Goal: Task Accomplishment & Management: Complete application form

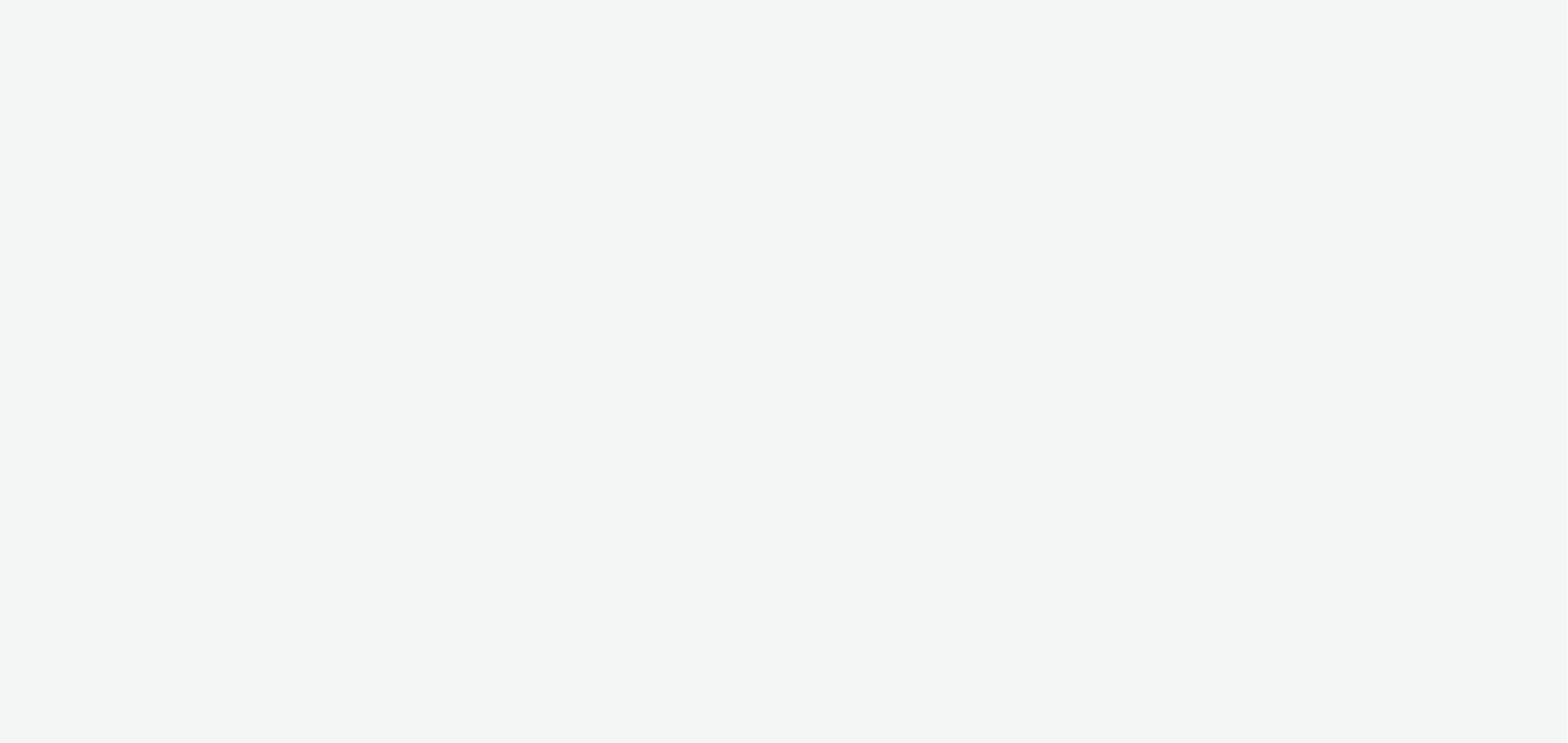
select select "b626f941-834b-427f-b453-0a2b95f57350"
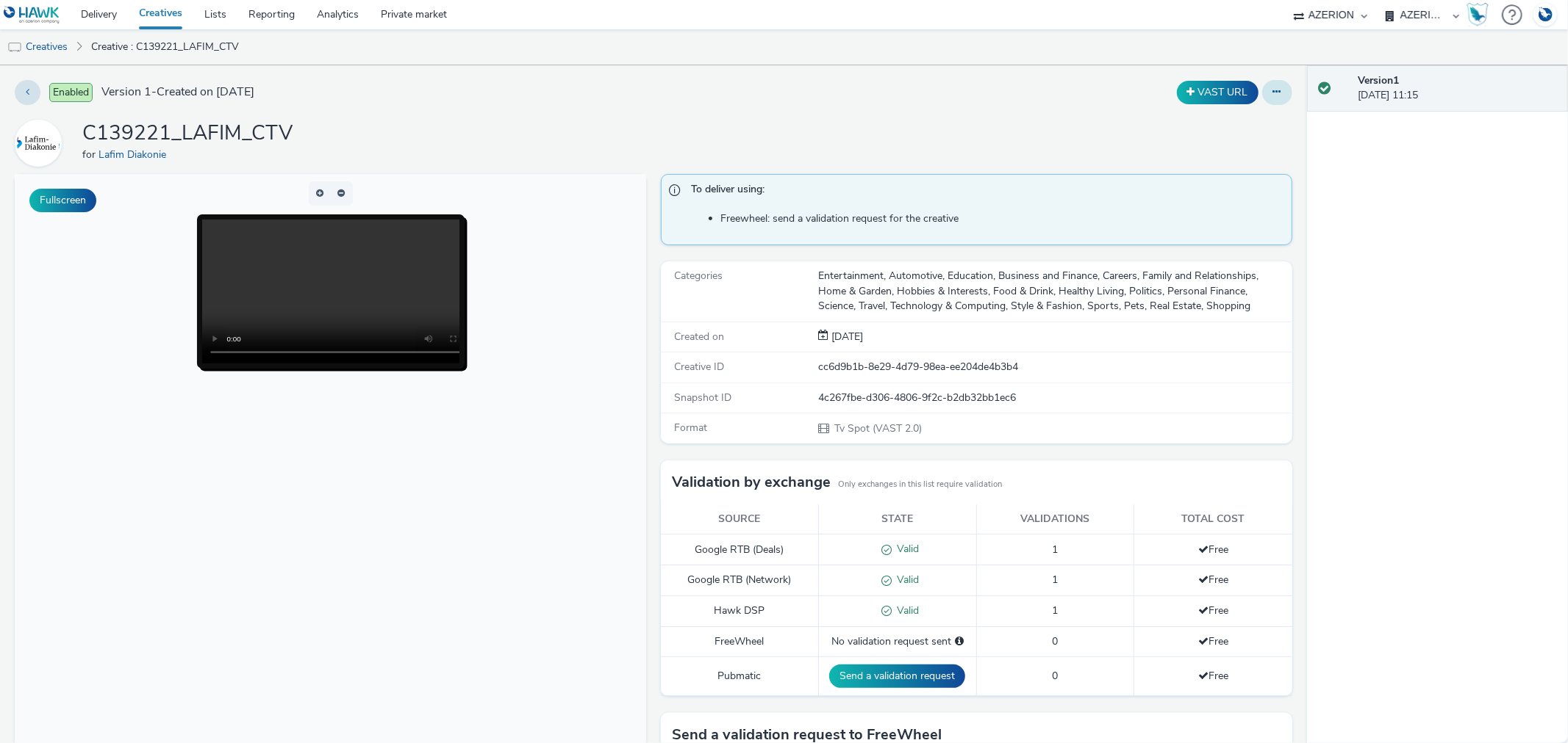
click at [1266, 83] on button at bounding box center [1277, 93] width 30 height 25
click at [1214, 120] on link "Edit" at bounding box center [1236, 122] width 111 height 29
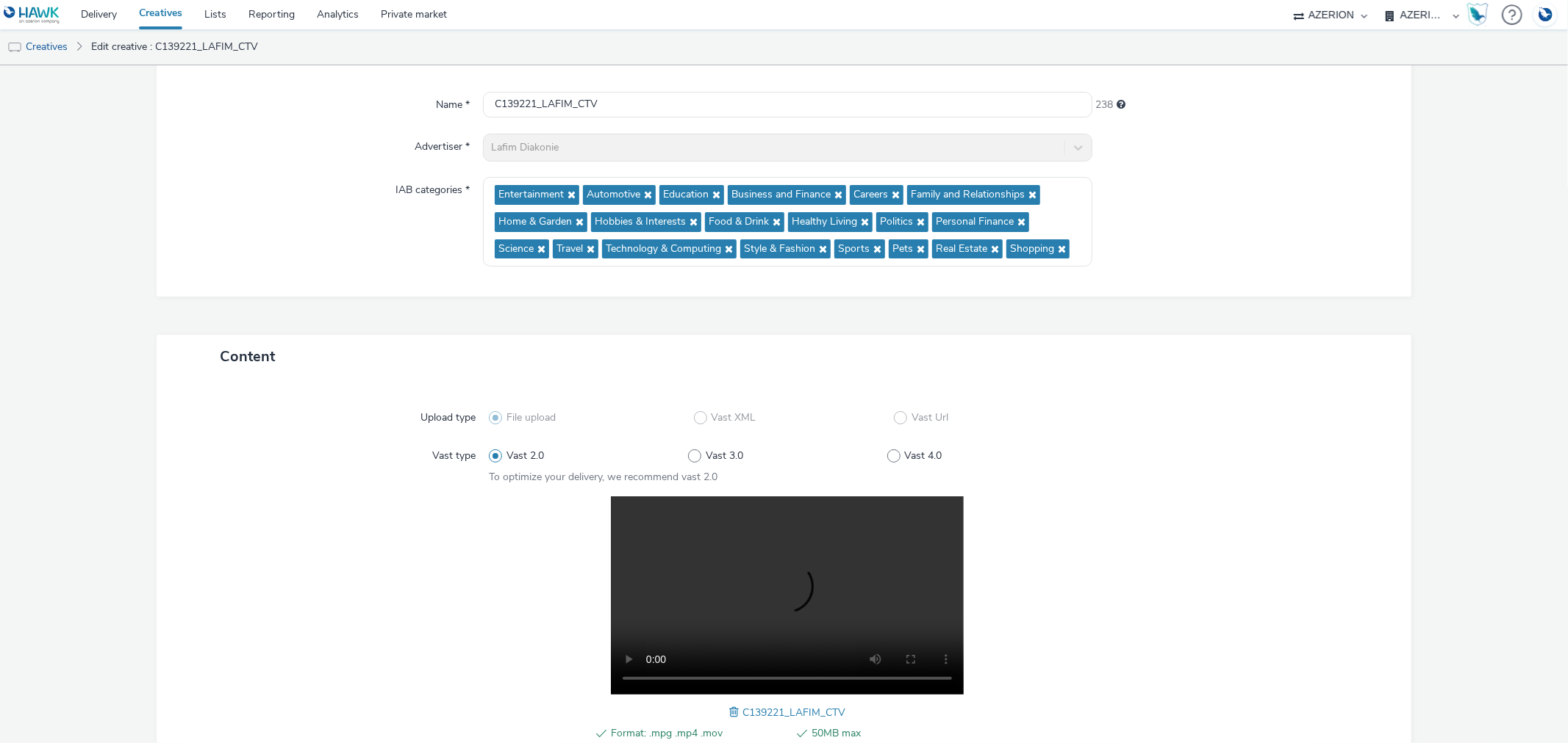
scroll to position [244, 0]
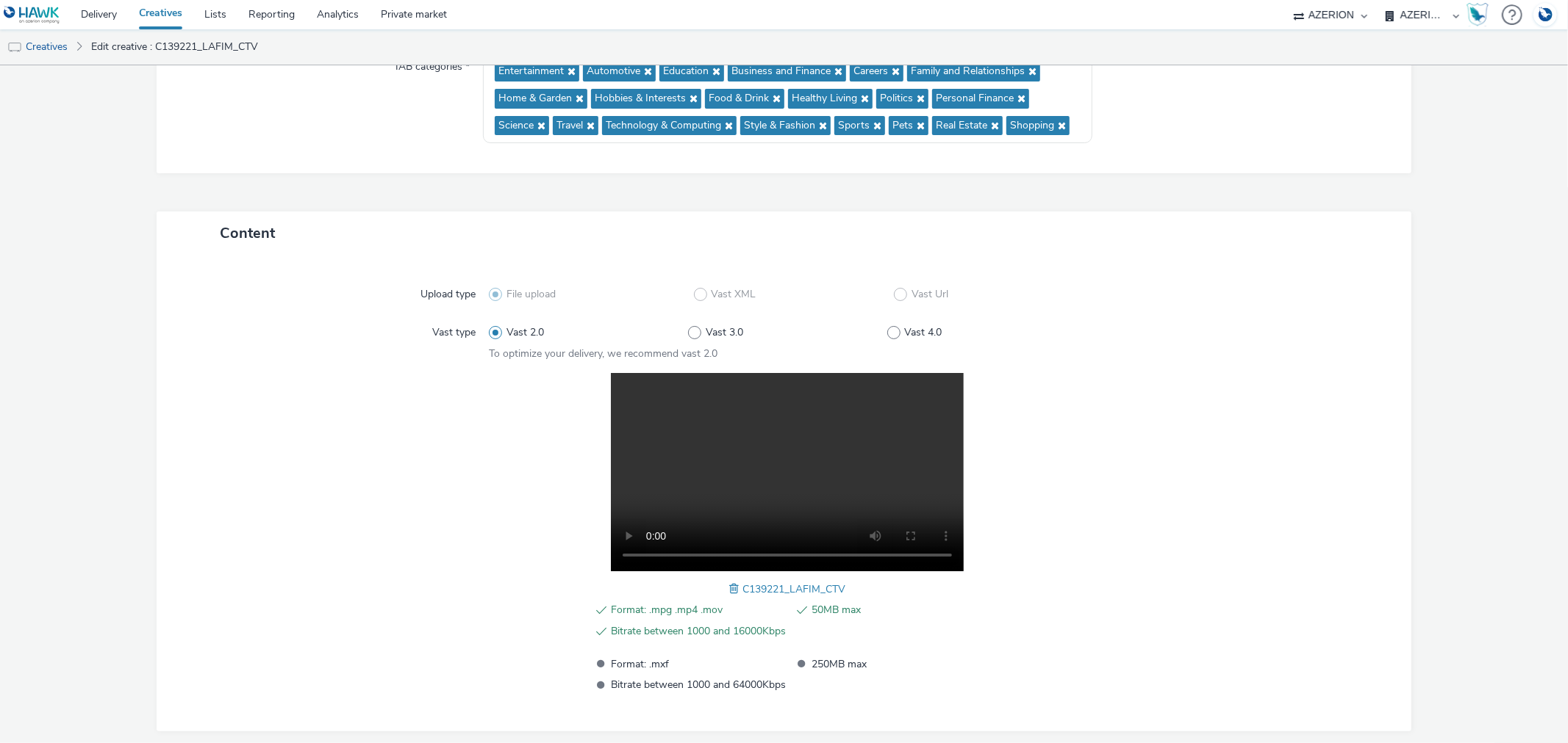
click at [155, 16] on link "Creatives" at bounding box center [160, 15] width 66 height 29
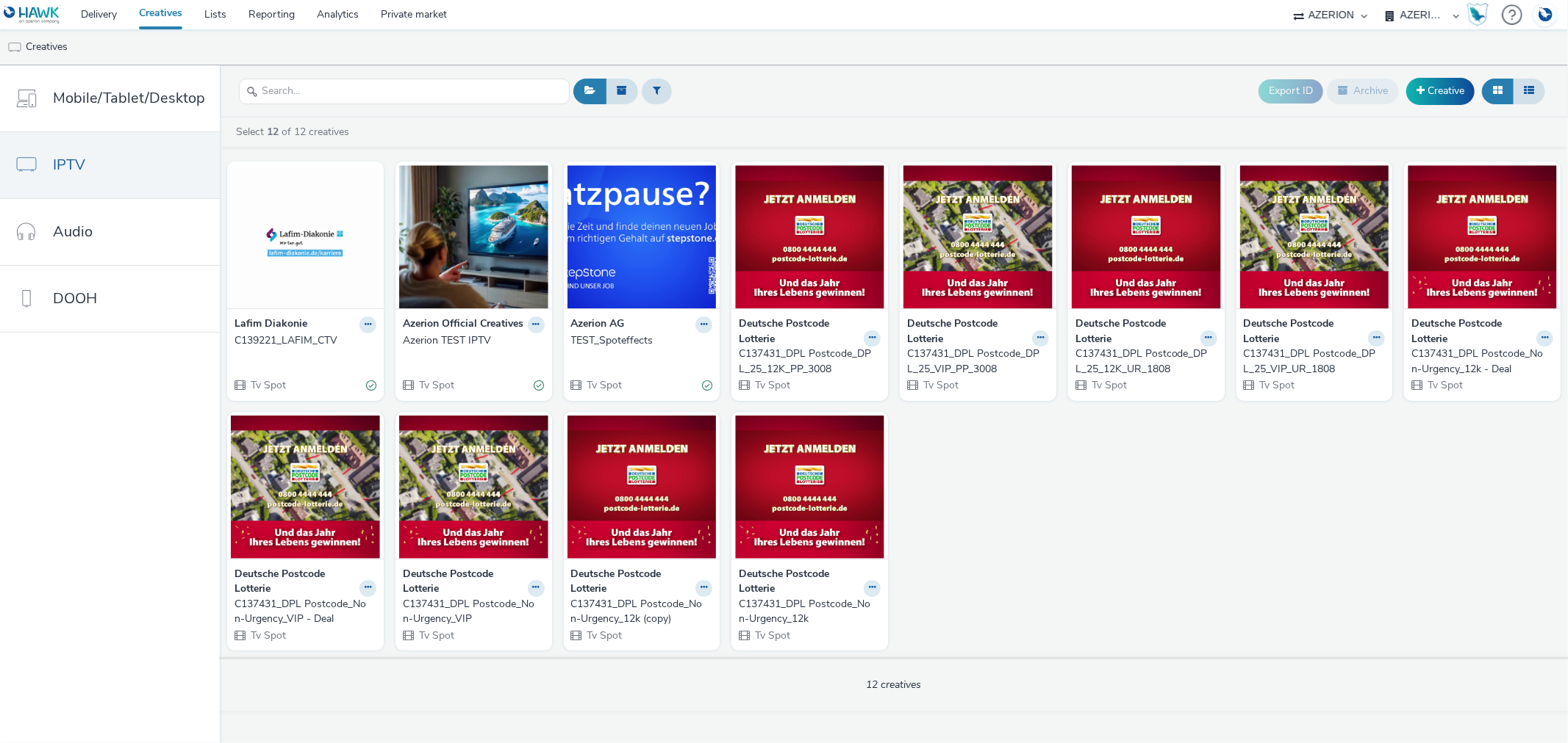
click at [773, 358] on div "C137431_DPL Postcode_DPL_25_12K_PP_3008" at bounding box center [806, 362] width 136 height 30
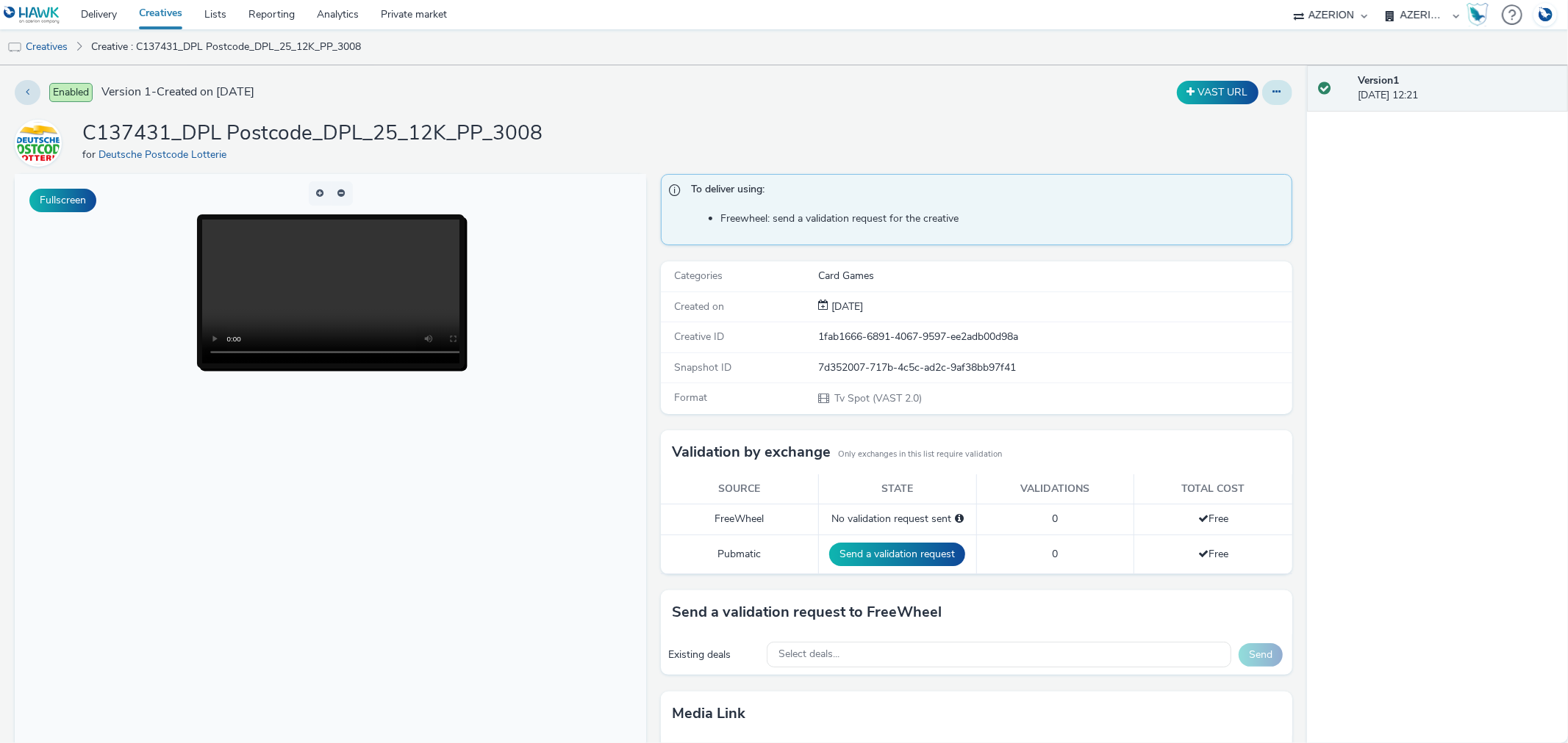
click at [1262, 96] on button at bounding box center [1277, 93] width 30 height 25
click at [1185, 113] on link "Edit" at bounding box center [1236, 122] width 111 height 29
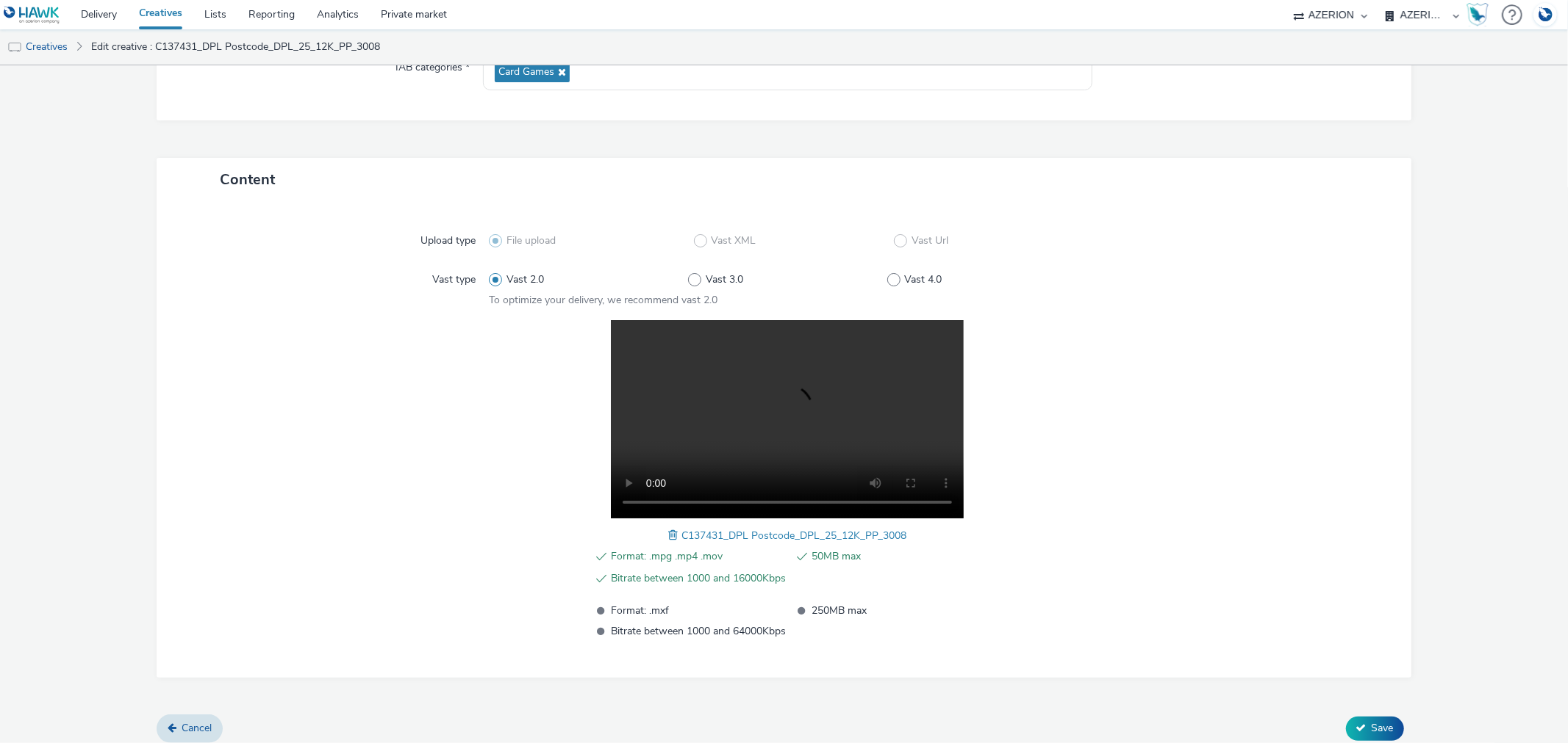
scroll to position [252, 0]
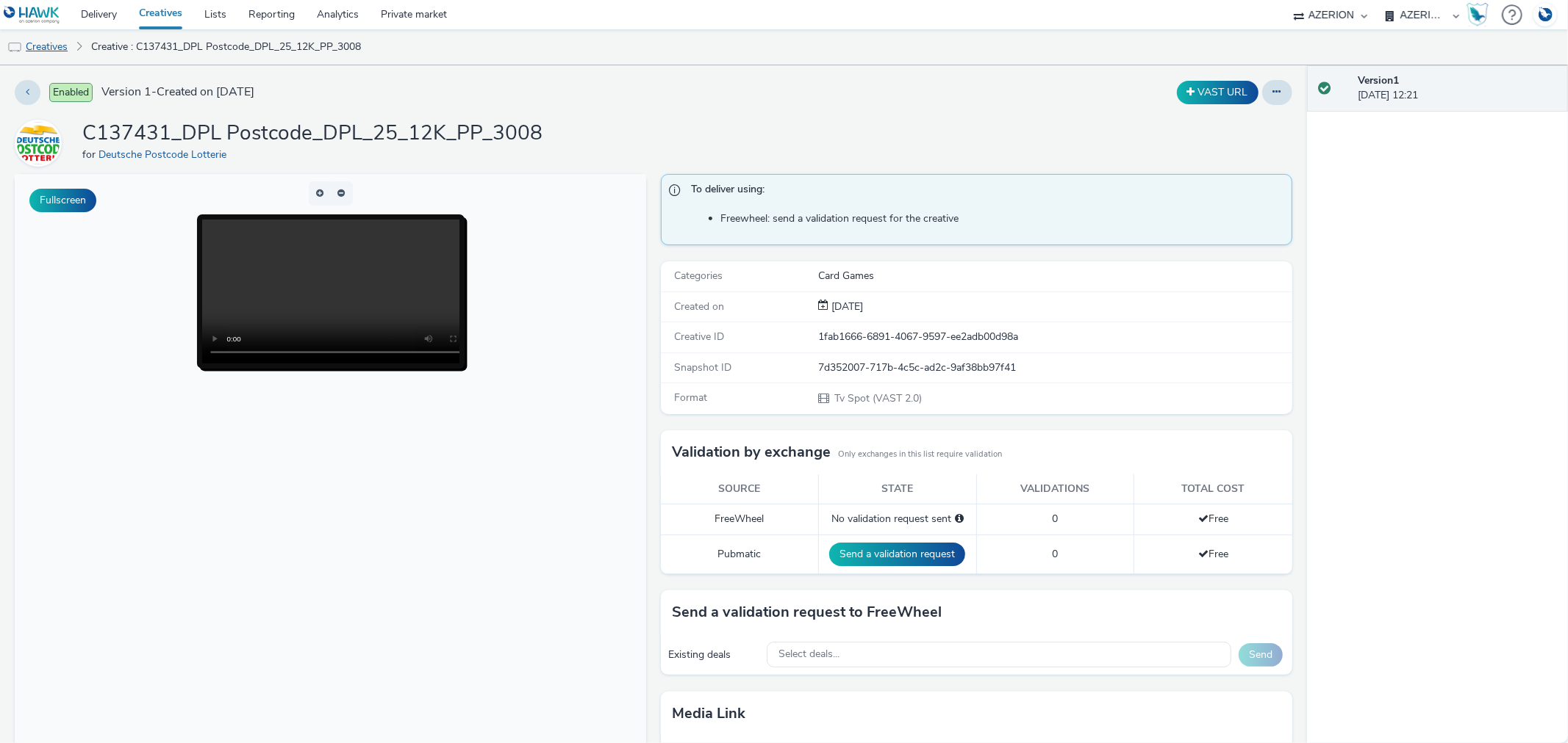
click at [48, 47] on link "Creatives" at bounding box center [37, 47] width 75 height 35
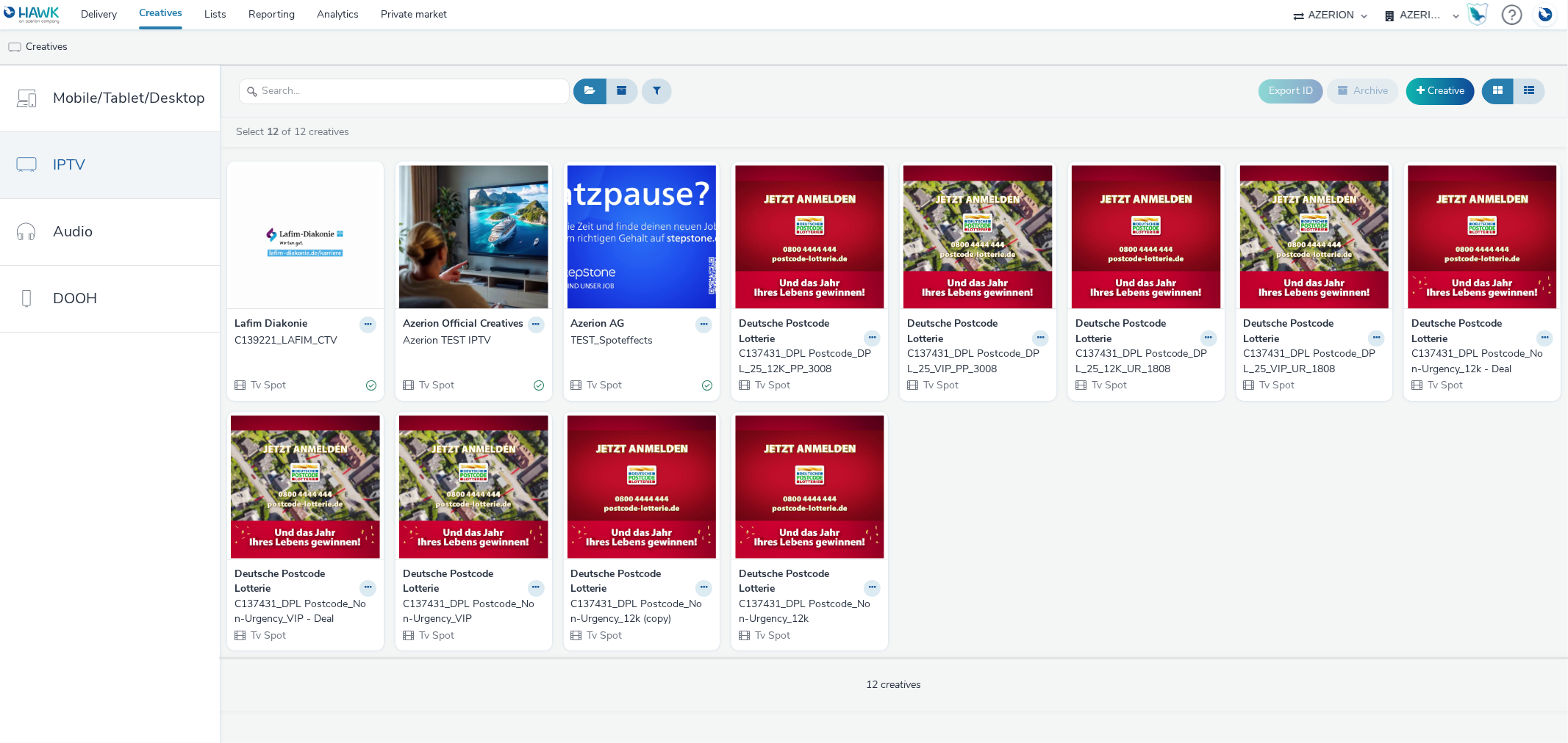
click at [442, 335] on div "Azerion TEST IPTV" at bounding box center [470, 340] width 136 height 15
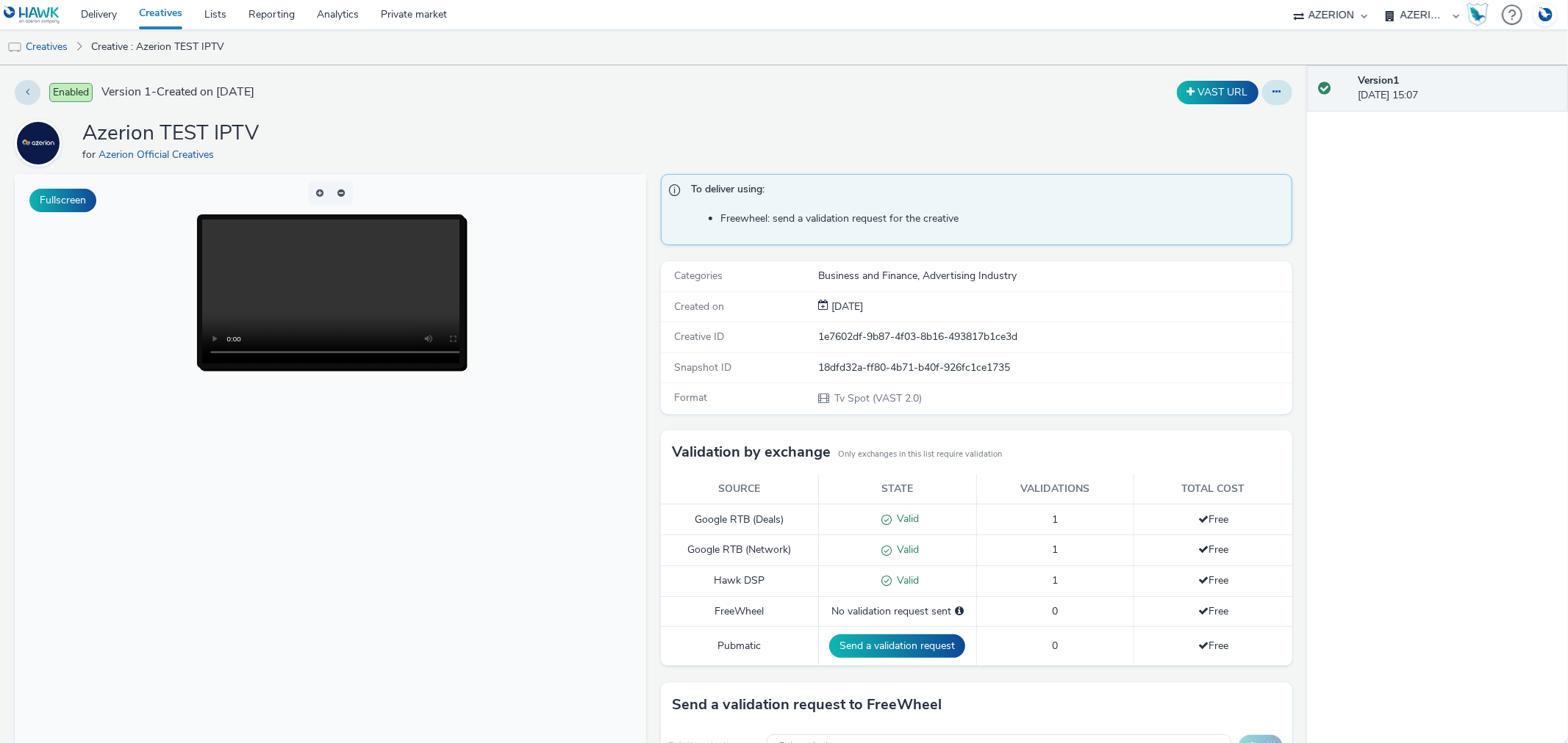
click at [1262, 90] on button at bounding box center [1277, 93] width 30 height 25
click at [1198, 122] on link "Edit" at bounding box center [1236, 122] width 111 height 29
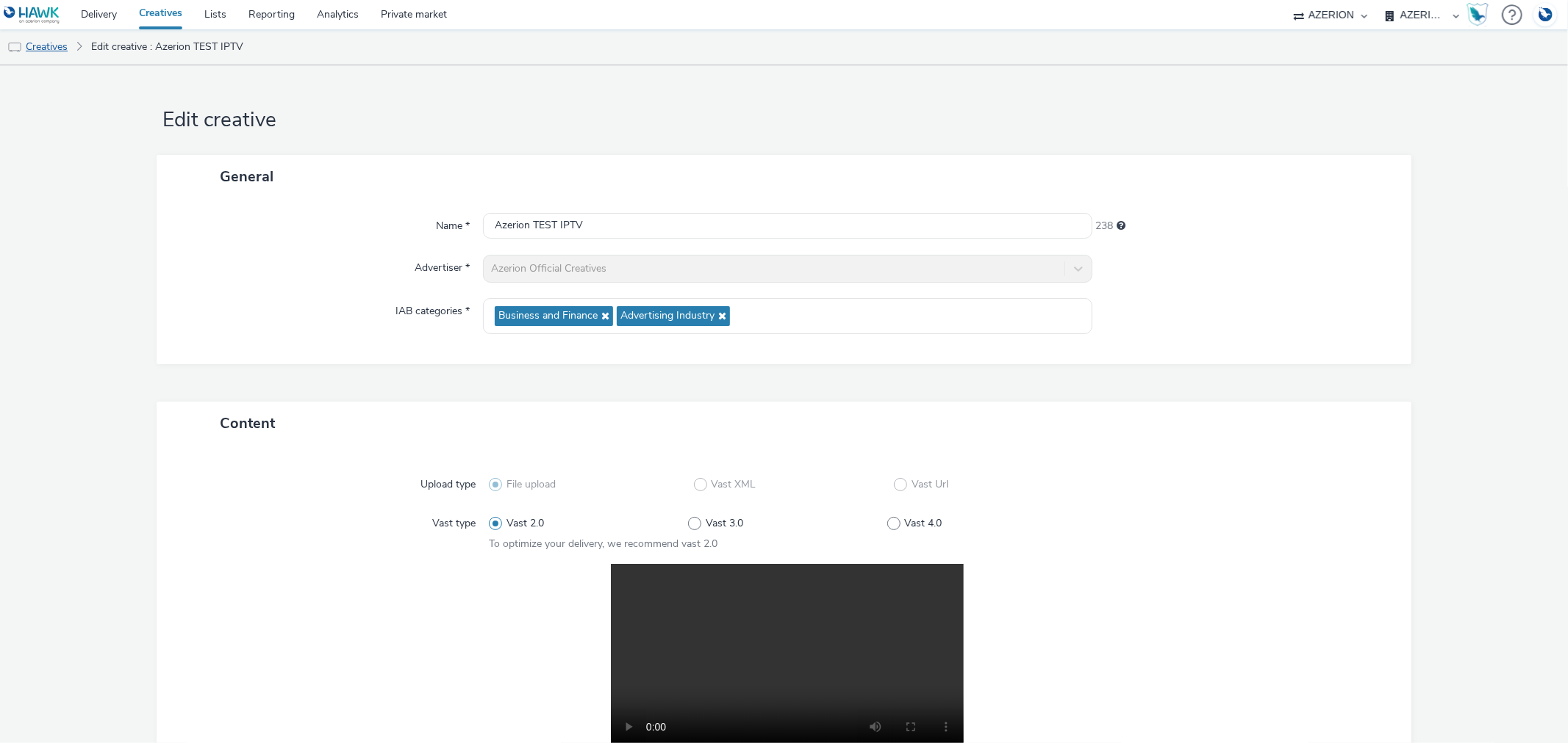
click at [42, 50] on link "Creatives" at bounding box center [37, 47] width 75 height 35
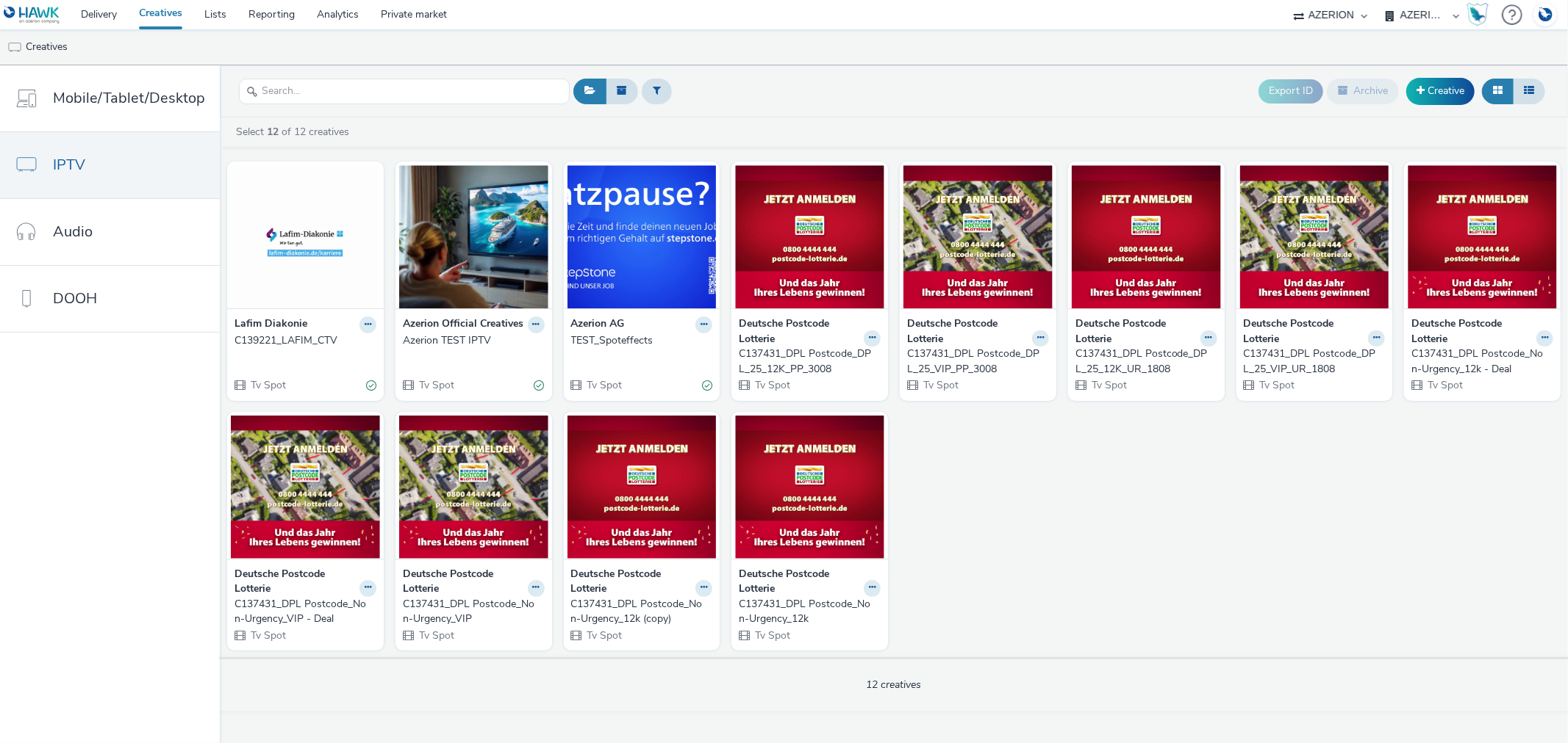
click at [604, 340] on div "TEST_Spoteffects" at bounding box center [639, 340] width 136 height 15
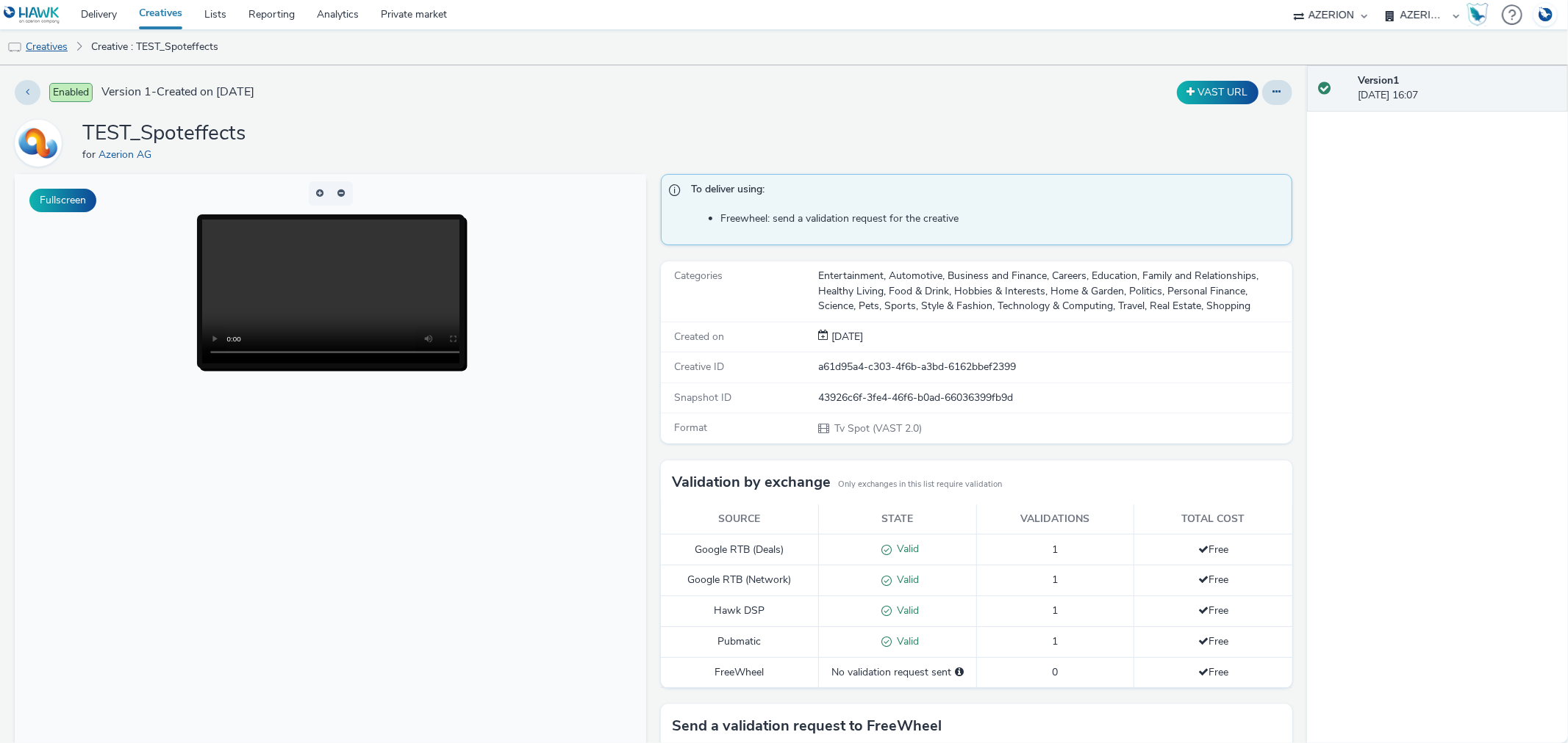
click at [44, 48] on link "Creatives" at bounding box center [37, 47] width 75 height 35
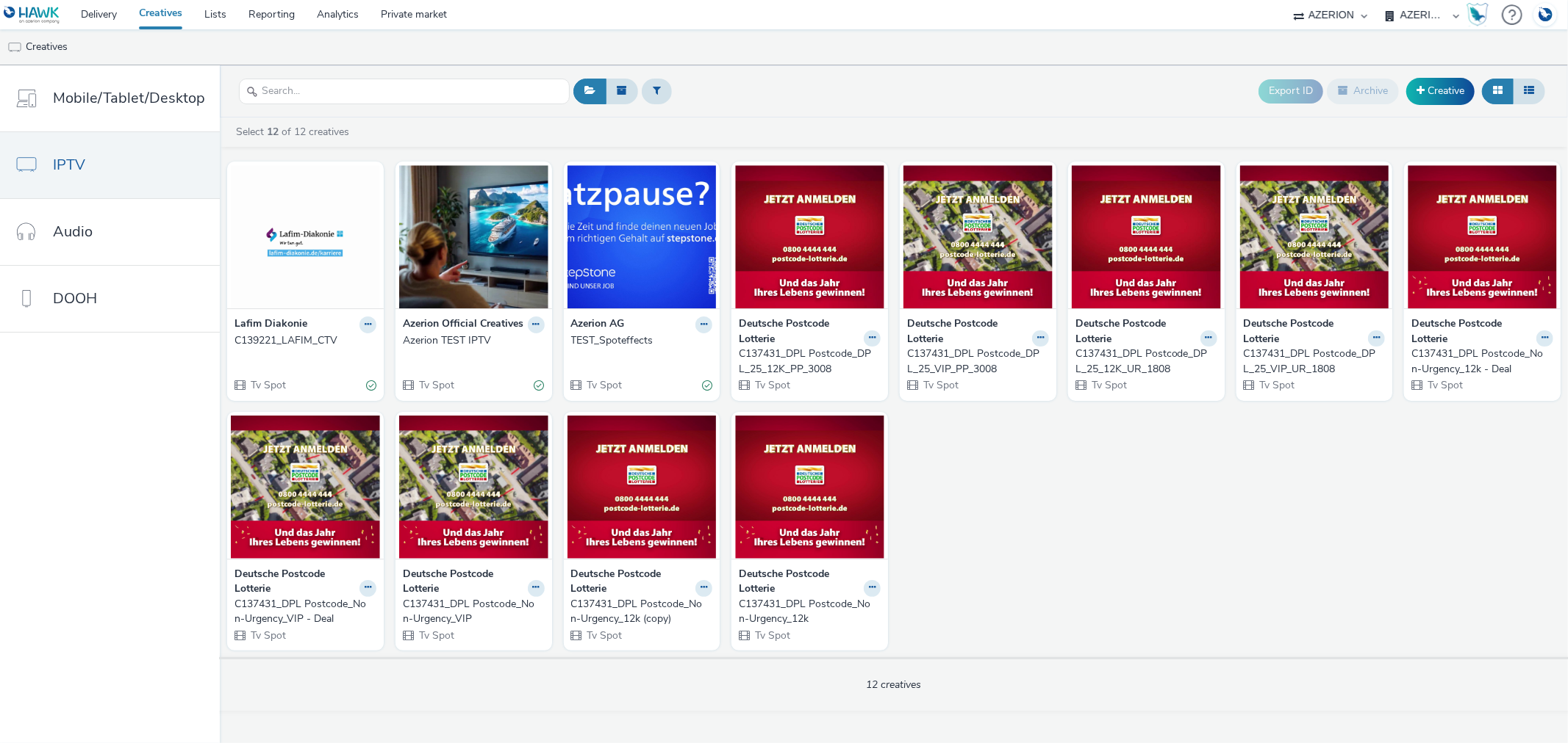
click at [262, 332] on strong "Lafim Diakonie" at bounding box center [271, 325] width 72 height 17
click at [263, 341] on div "C139221_LAFIM_CTV" at bounding box center [302, 340] width 136 height 15
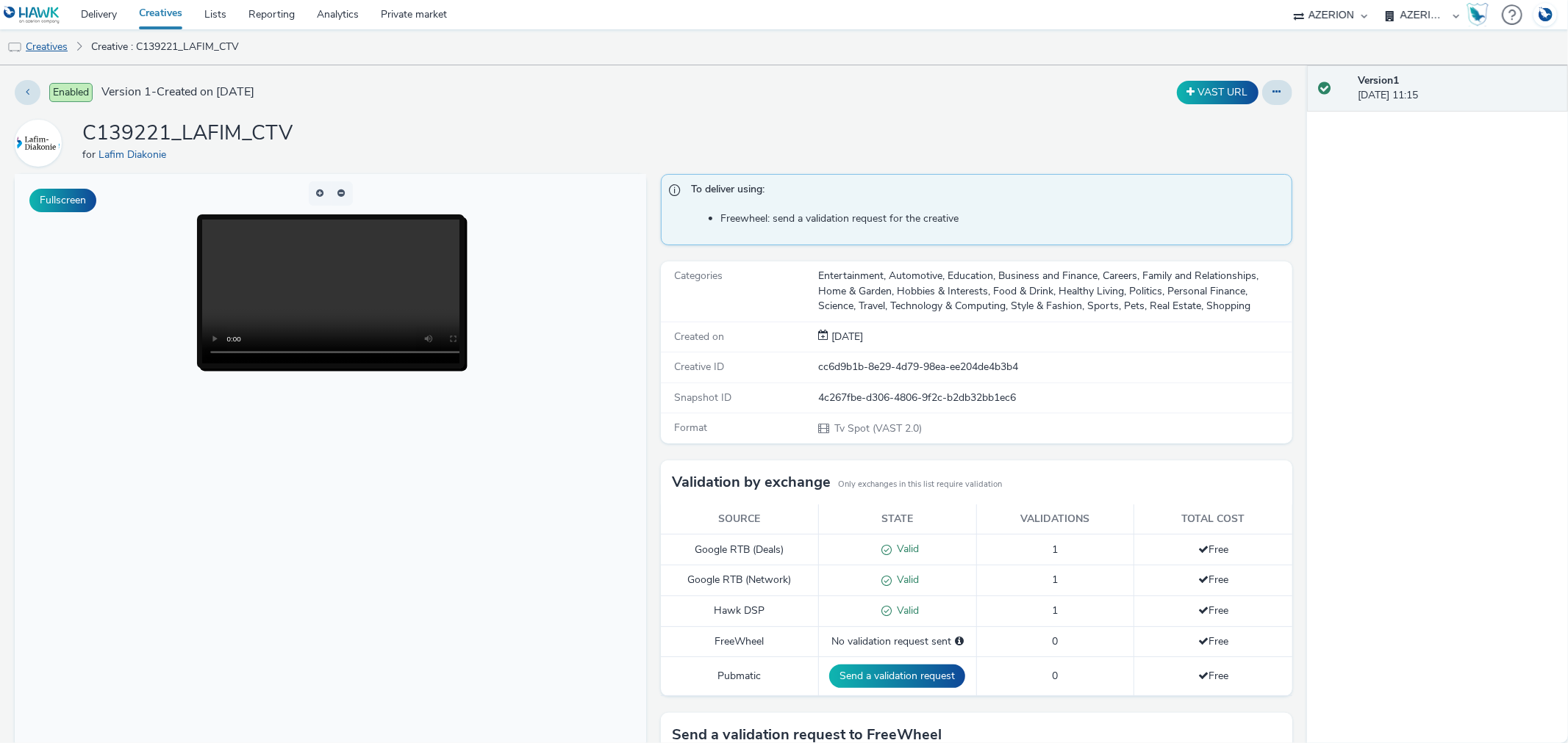
click at [27, 46] on link "Creatives" at bounding box center [37, 47] width 75 height 35
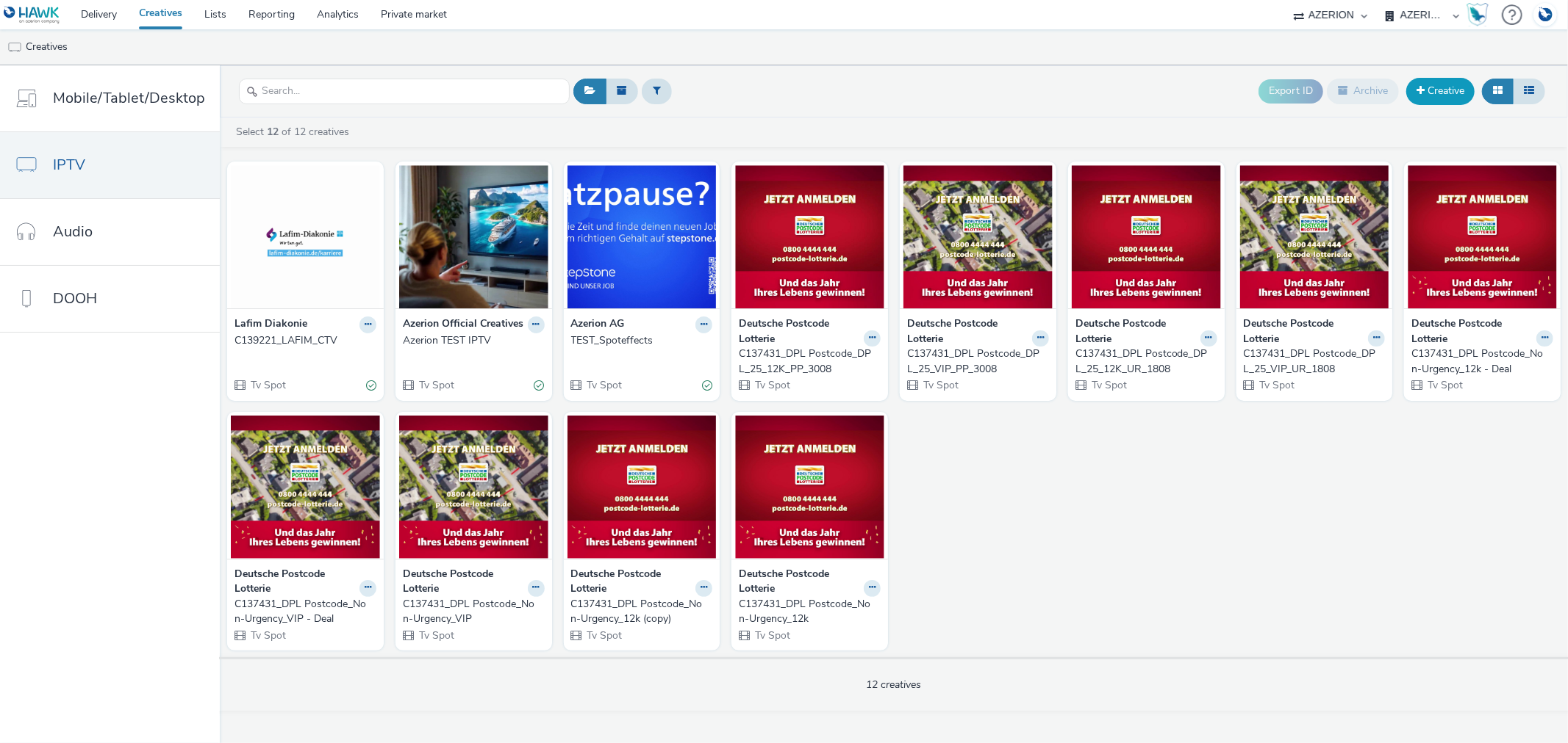
click at [1442, 86] on link "Creative" at bounding box center [1440, 91] width 68 height 26
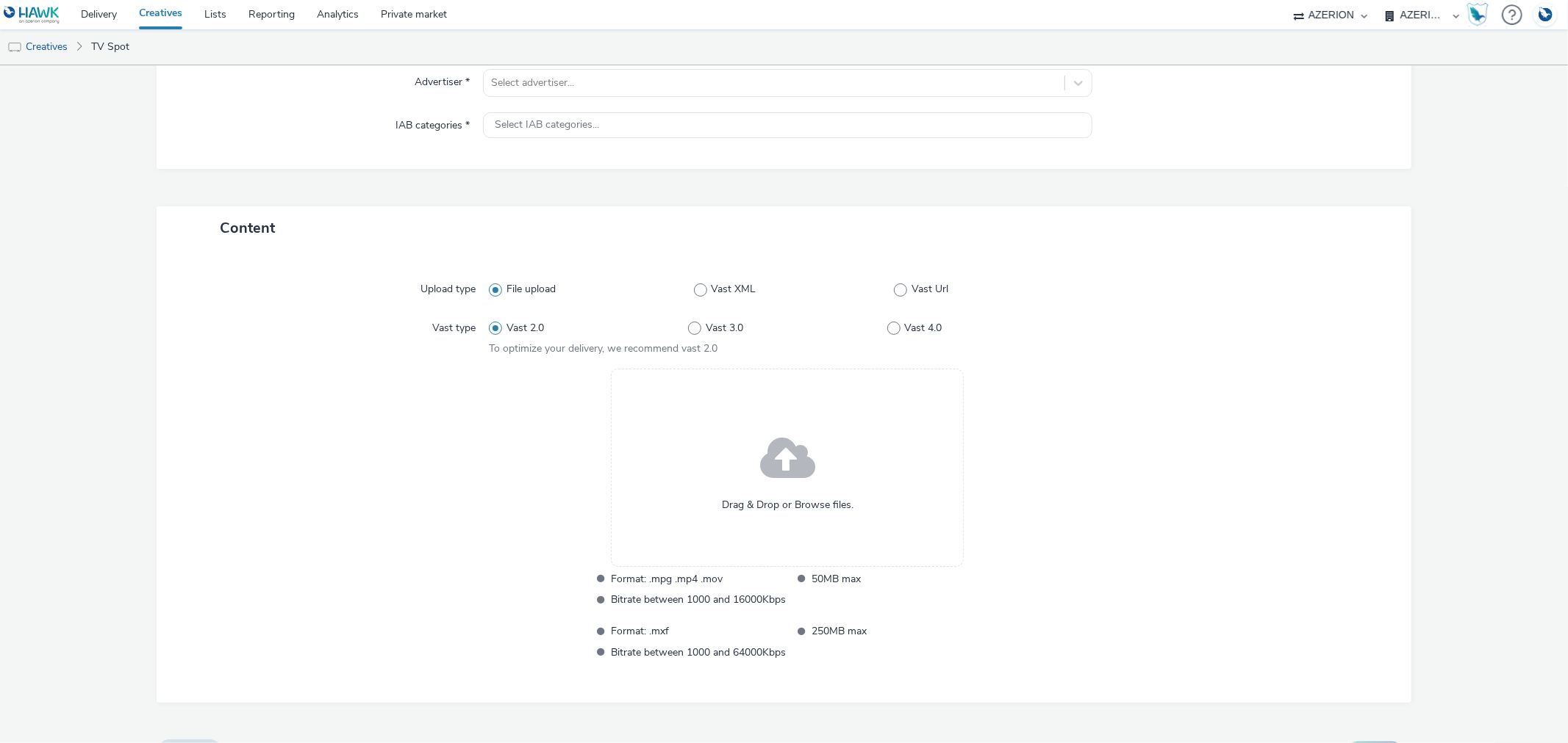
scroll to position [220, 0]
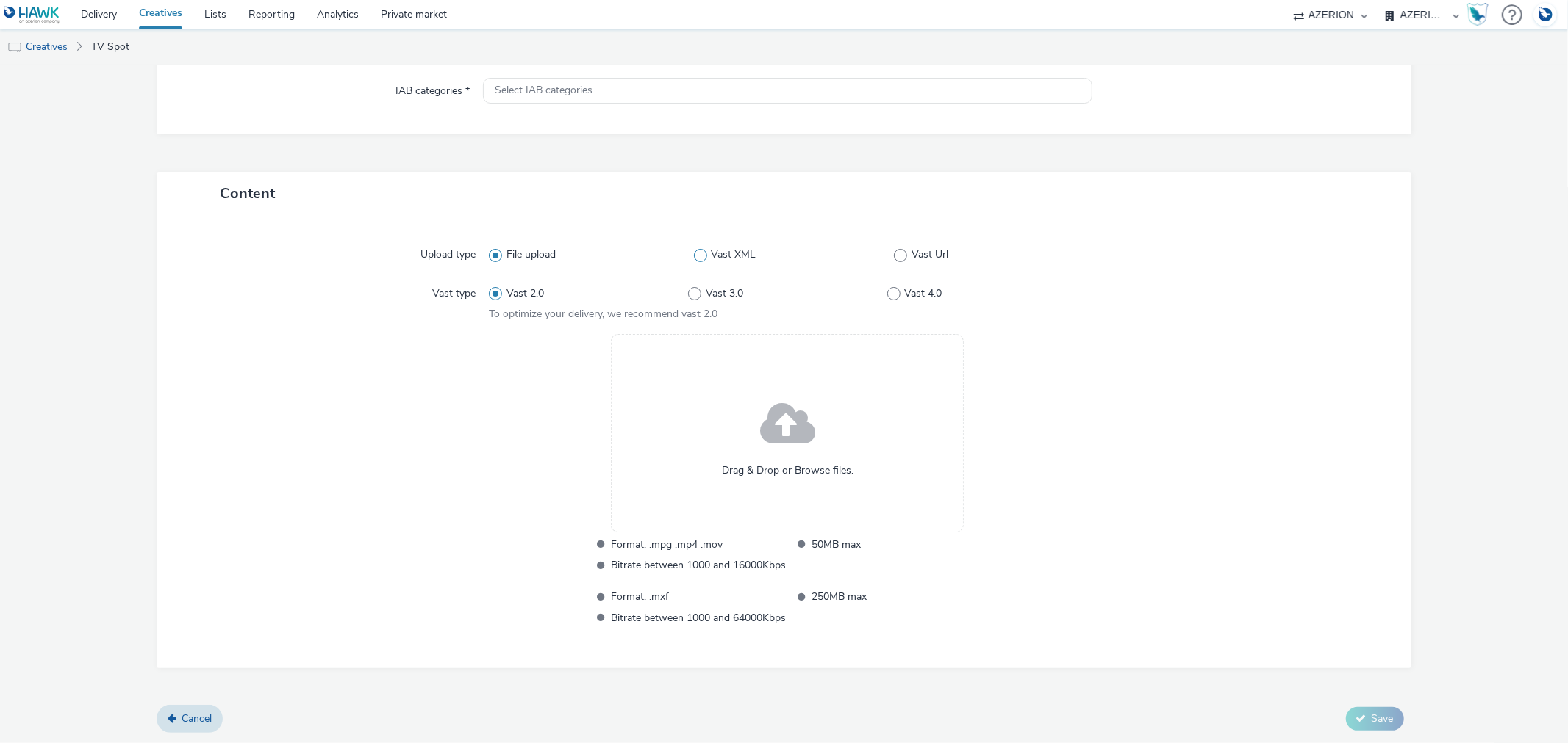
click at [728, 255] on span "Vast XML" at bounding box center [734, 254] width 45 height 15
click at [703, 255] on input "Vast XML" at bounding box center [698, 255] width 10 height 10
radio input "false"
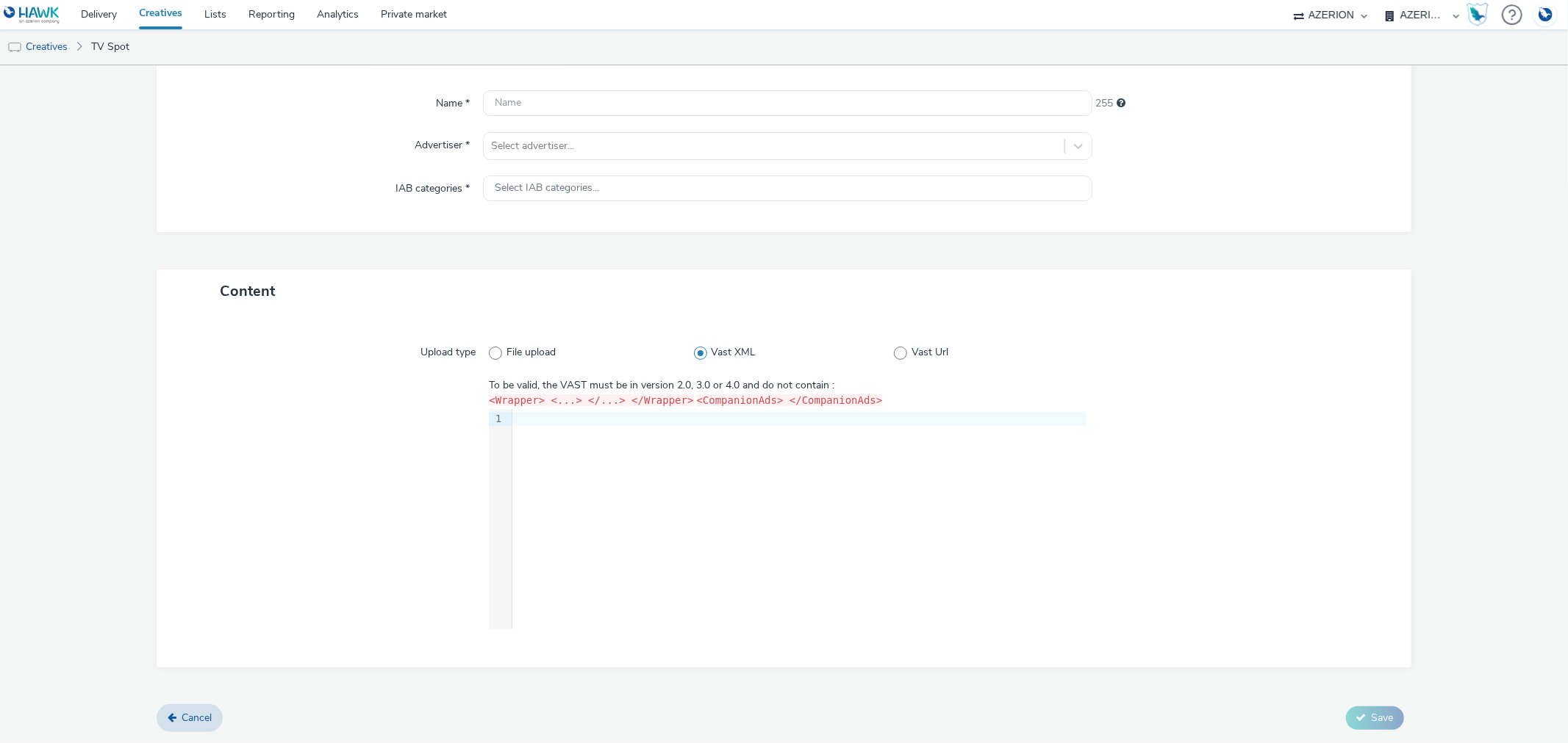
scroll to position [0, 0]
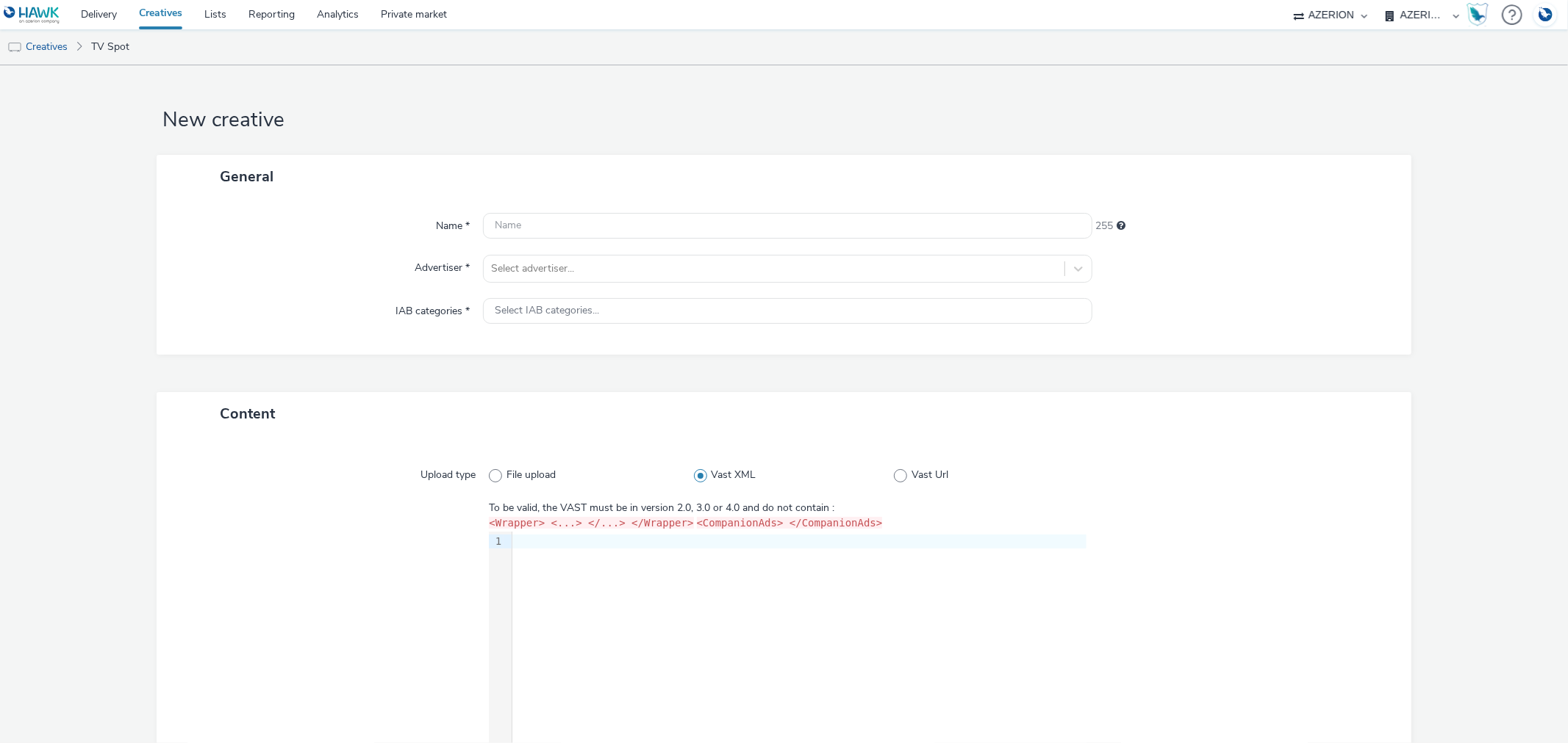
click at [918, 460] on div "Upload type File upload Vast XML Vast Url To be valid, the VAST must be in vers…" at bounding box center [784, 613] width 1225 height 325
click at [916, 477] on span "Vast Url" at bounding box center [930, 475] width 37 height 15
click at [903, 477] on input "Vast Url" at bounding box center [899, 476] width 10 height 10
radio input "false"
radio input "true"
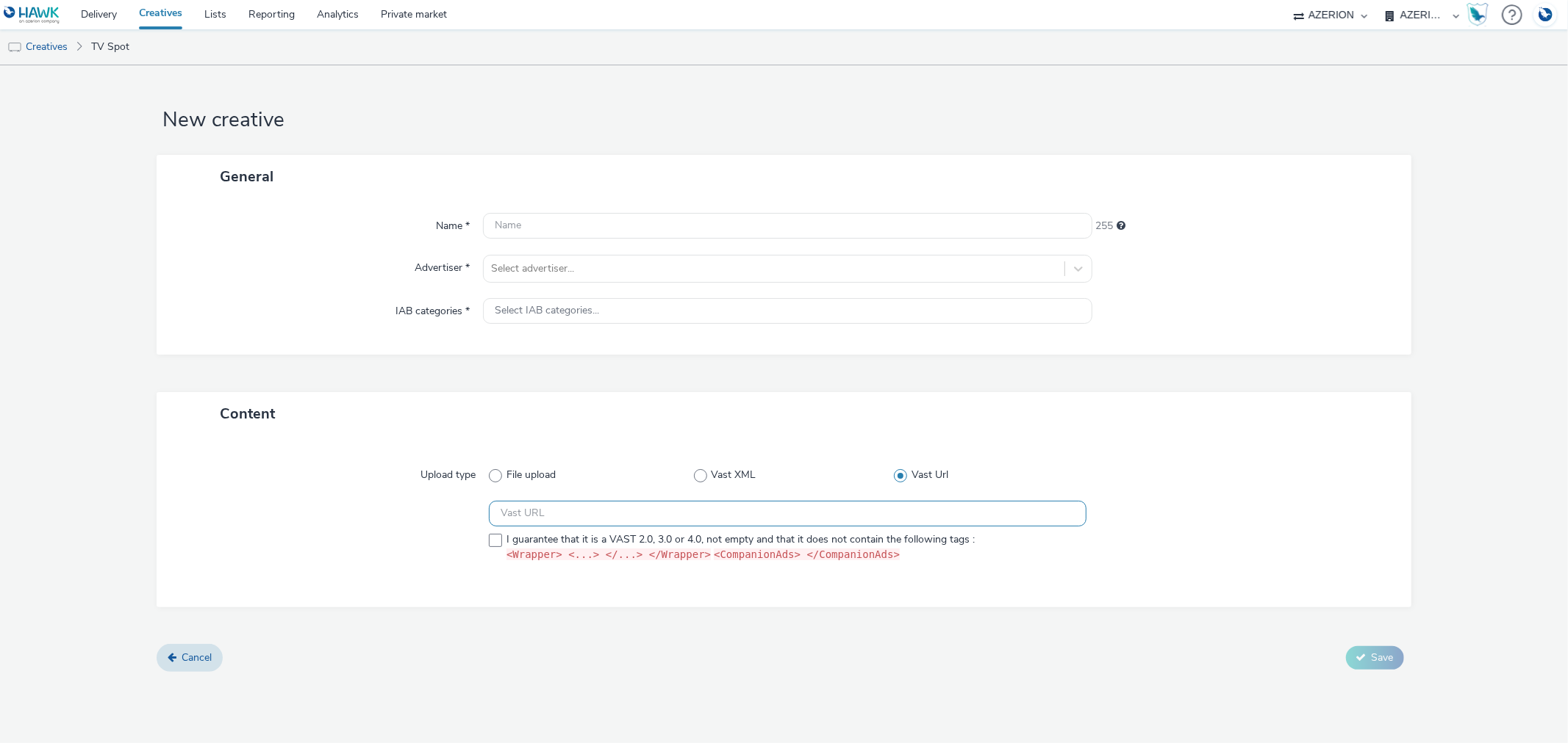
click at [642, 502] on input "text" at bounding box center [787, 513] width 597 height 25
paste input "https://[DOMAIN_NAME]/v3/vast?_media=1&ctx=13643514&cmp=3910210&sid=2063247&plc…"
type input "https://[DOMAIN_NAME]/v3/vast?_media=1&ctx=13643514&cmp=3910210&sid=2063247&plc…"
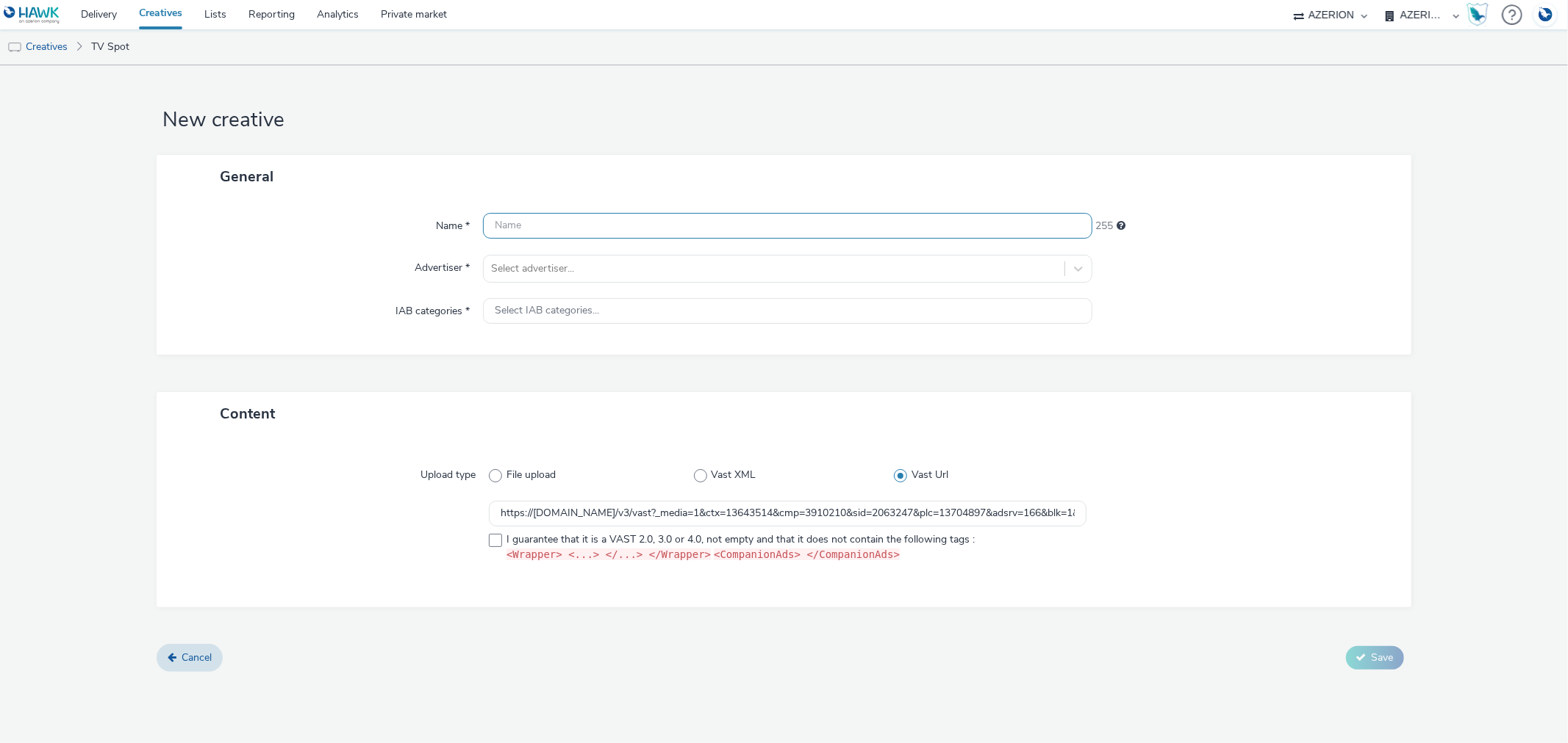
click at [583, 230] on input "text" at bounding box center [787, 226] width 608 height 25
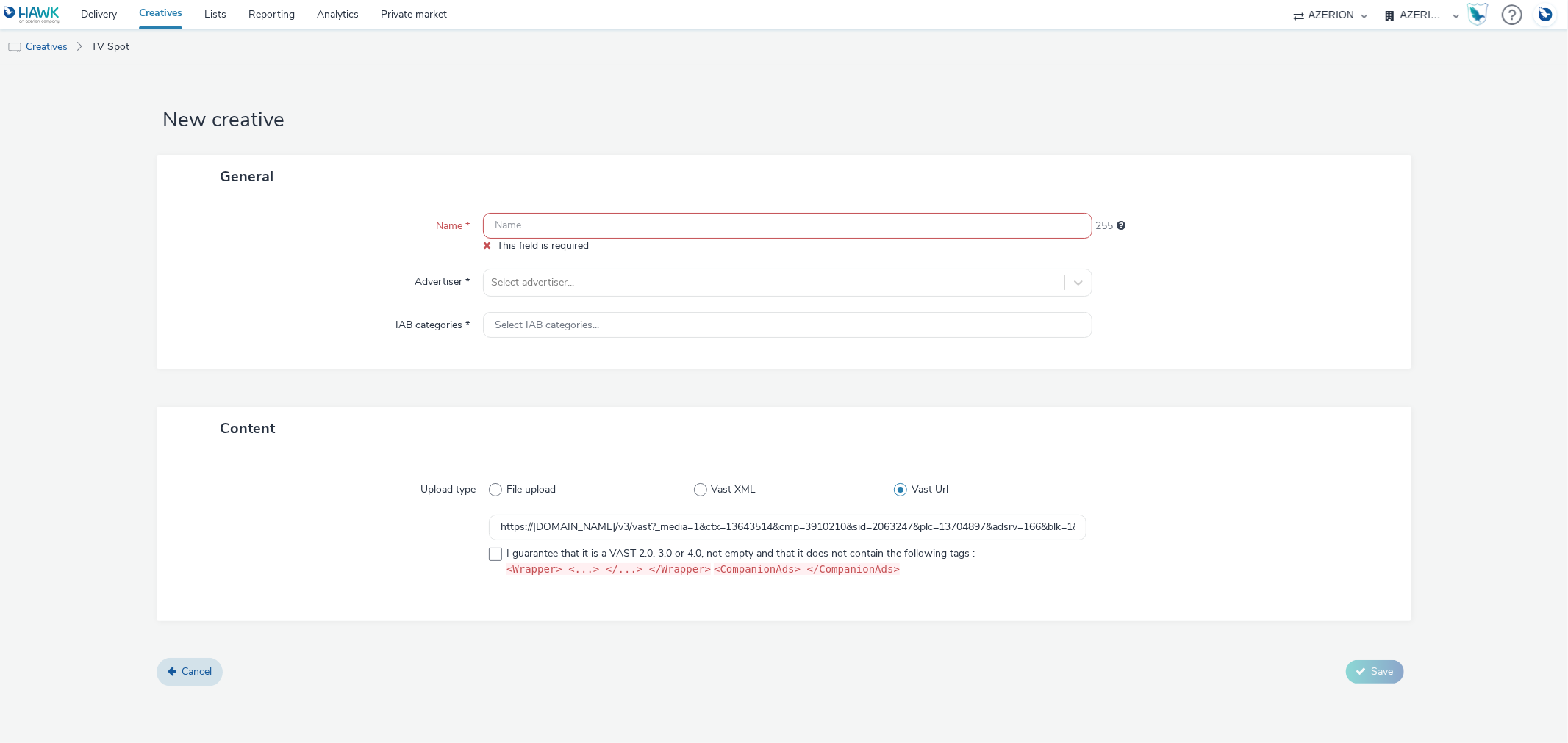
click at [670, 225] on input "text" at bounding box center [787, 226] width 608 height 25
paste input "C138276_TKK VAST DV TAG - Schlaf"
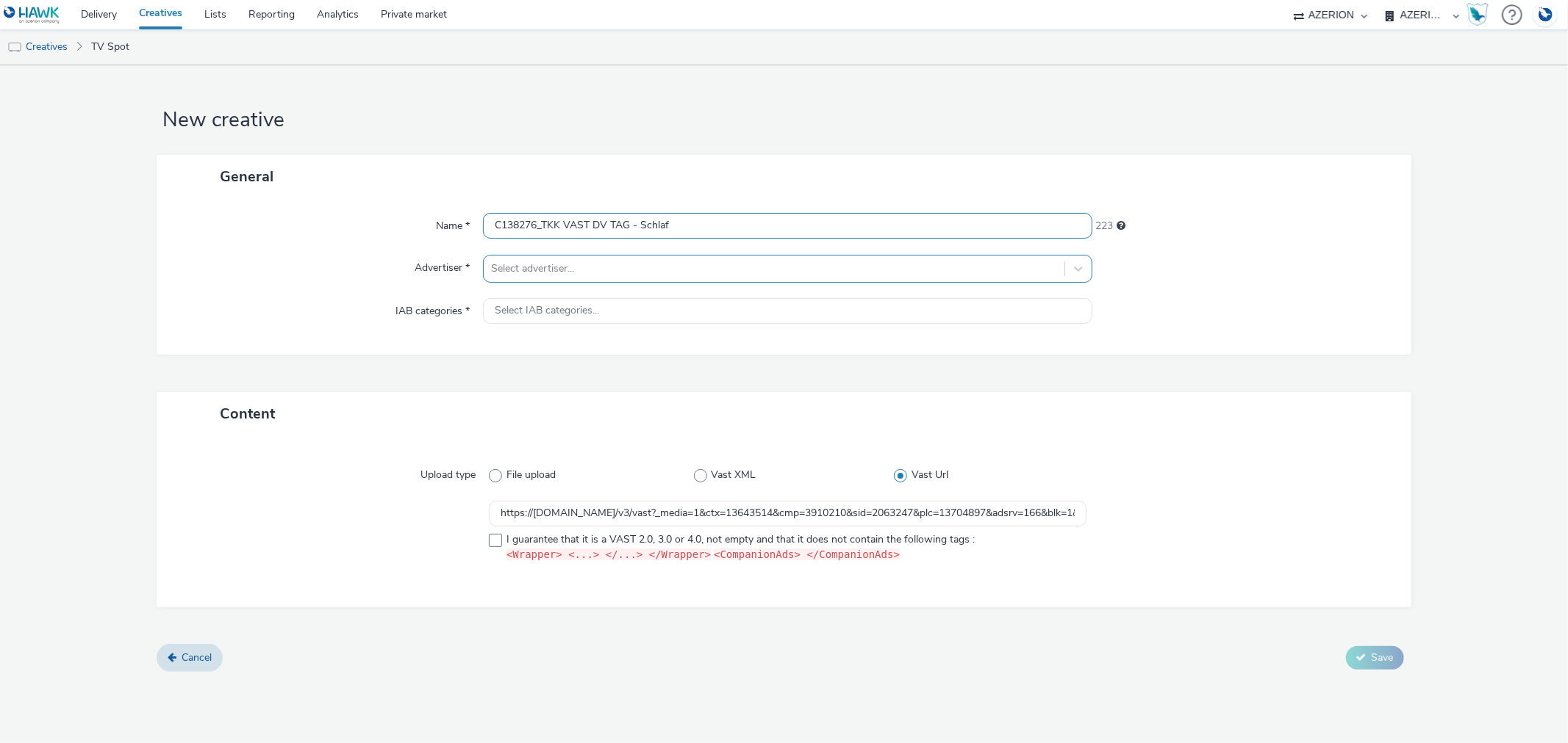
type input "C138276_TKK VAST DV TAG - Schlaf"
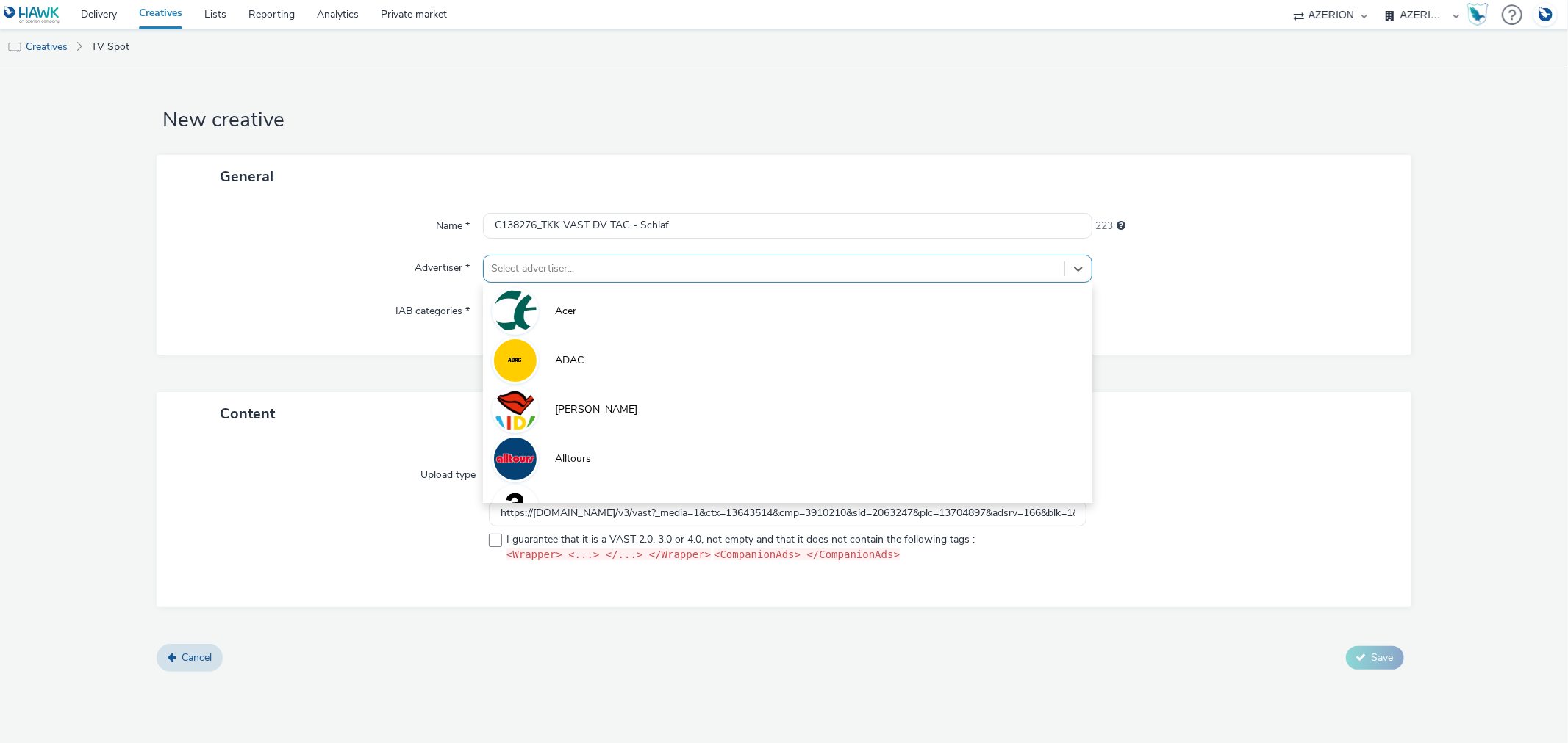
click at [594, 266] on div at bounding box center [774, 269] width 565 height 18
type input "te"
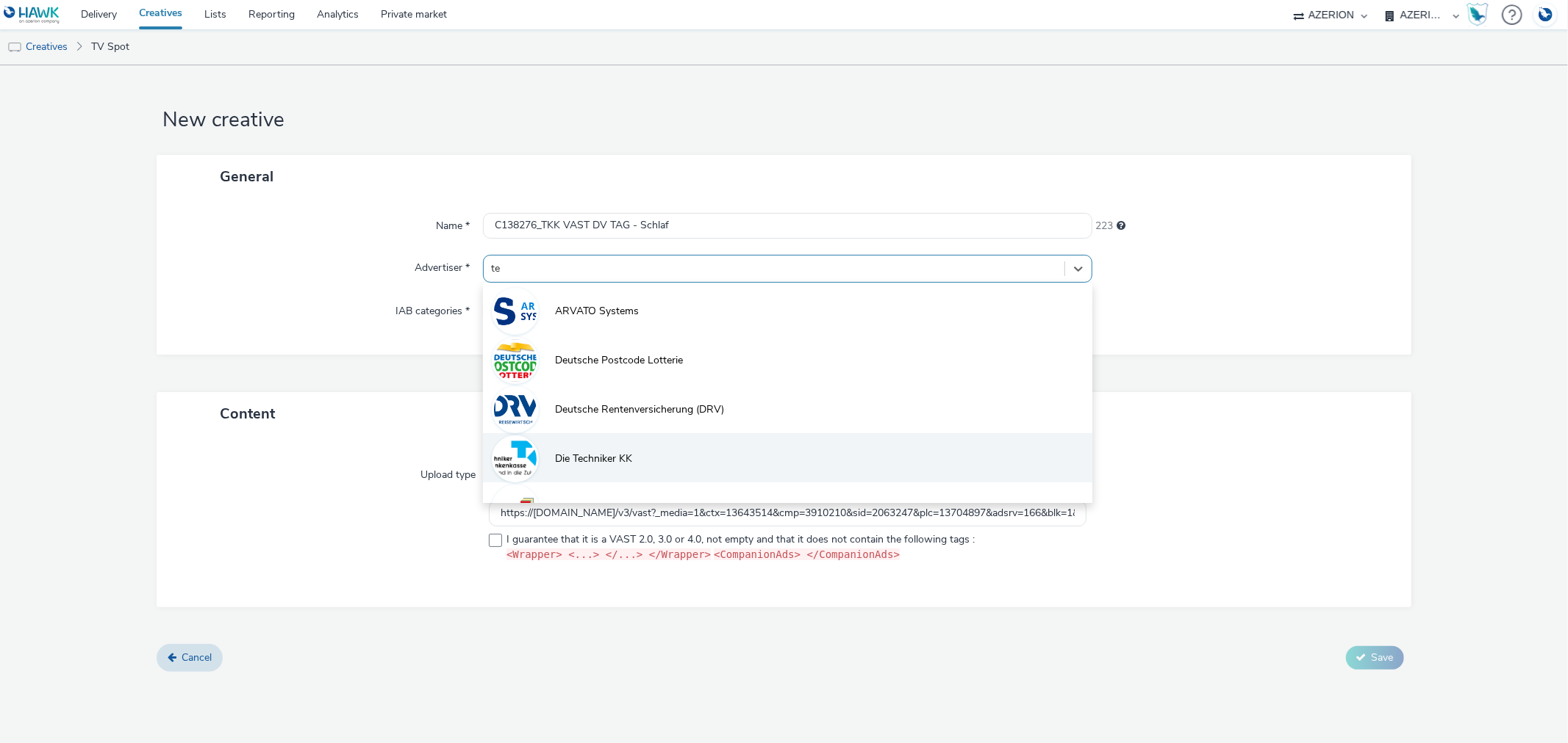
click at [612, 459] on span "Die Techniker KK" at bounding box center [593, 459] width 77 height 15
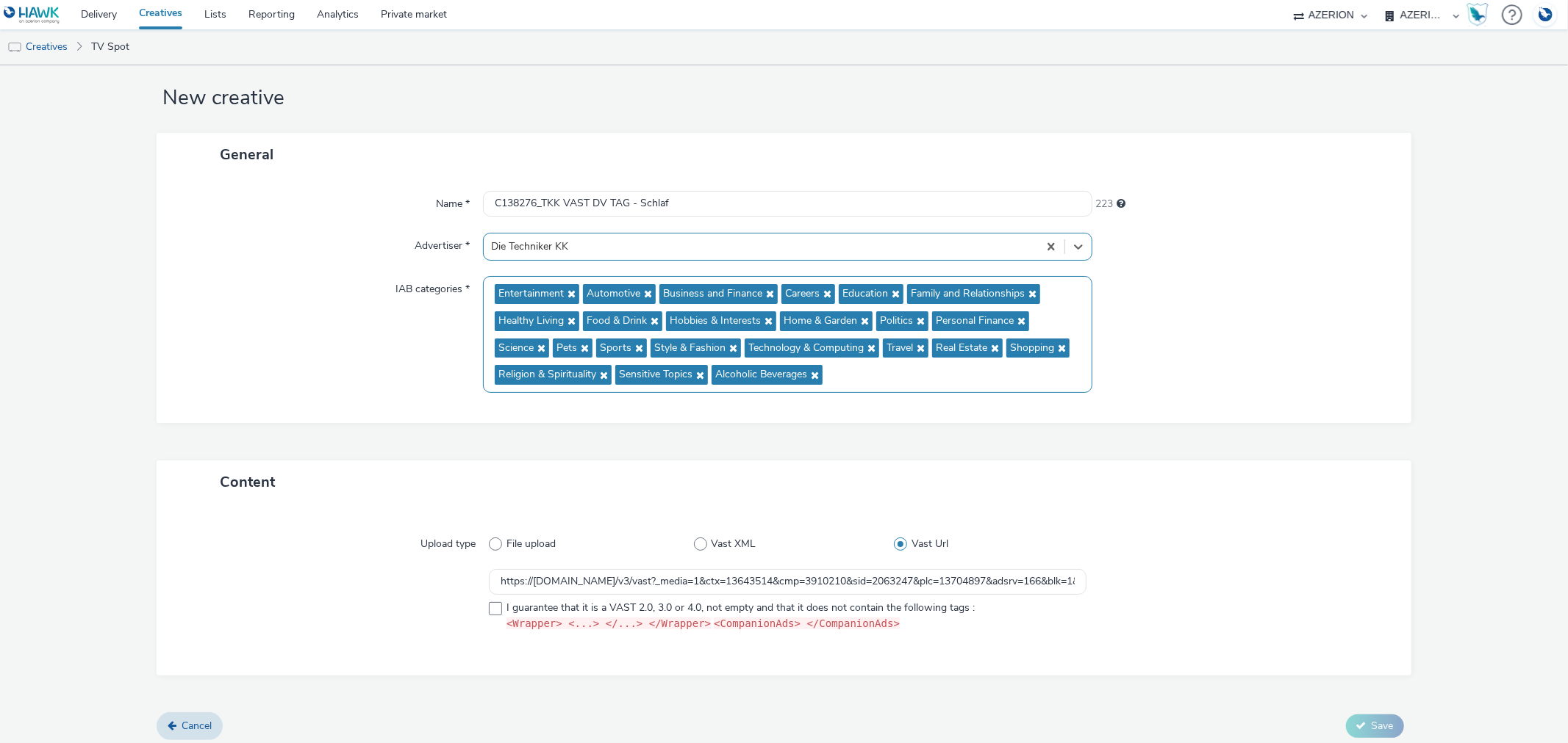
scroll to position [28, 0]
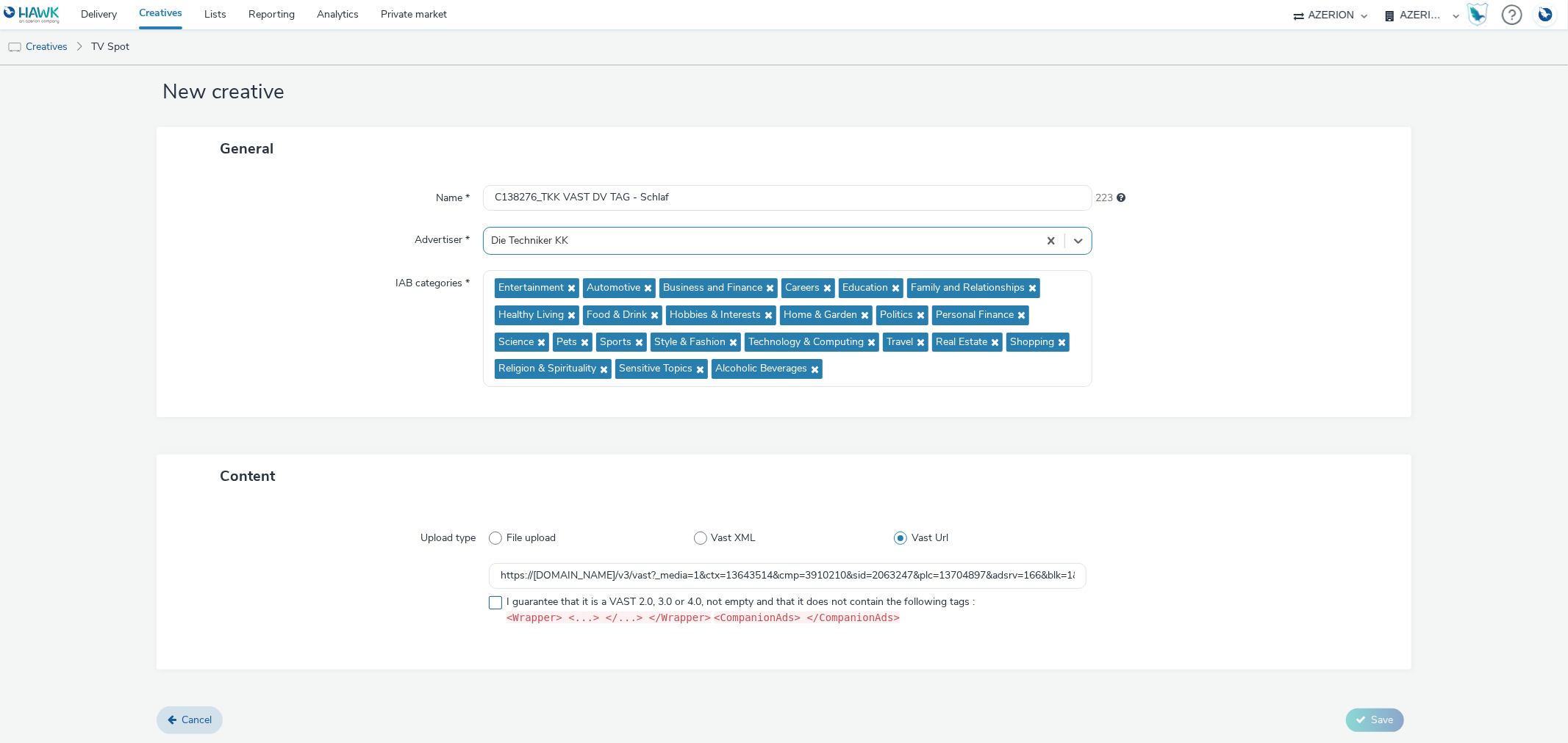
click at [489, 604] on span at bounding box center [496, 603] width 14 height 14
checkbox input "true"
drag, startPoint x: 892, startPoint y: 573, endPoint x: 1202, endPoint y: 575, distance: 310.0
click at [1202, 575] on div "https://[DOMAIN_NAME]/v3/vast?_media=1&ctx=13643514&cmp=3910210&sid=2063247&plc…" at bounding box center [784, 597] width 1201 height 68
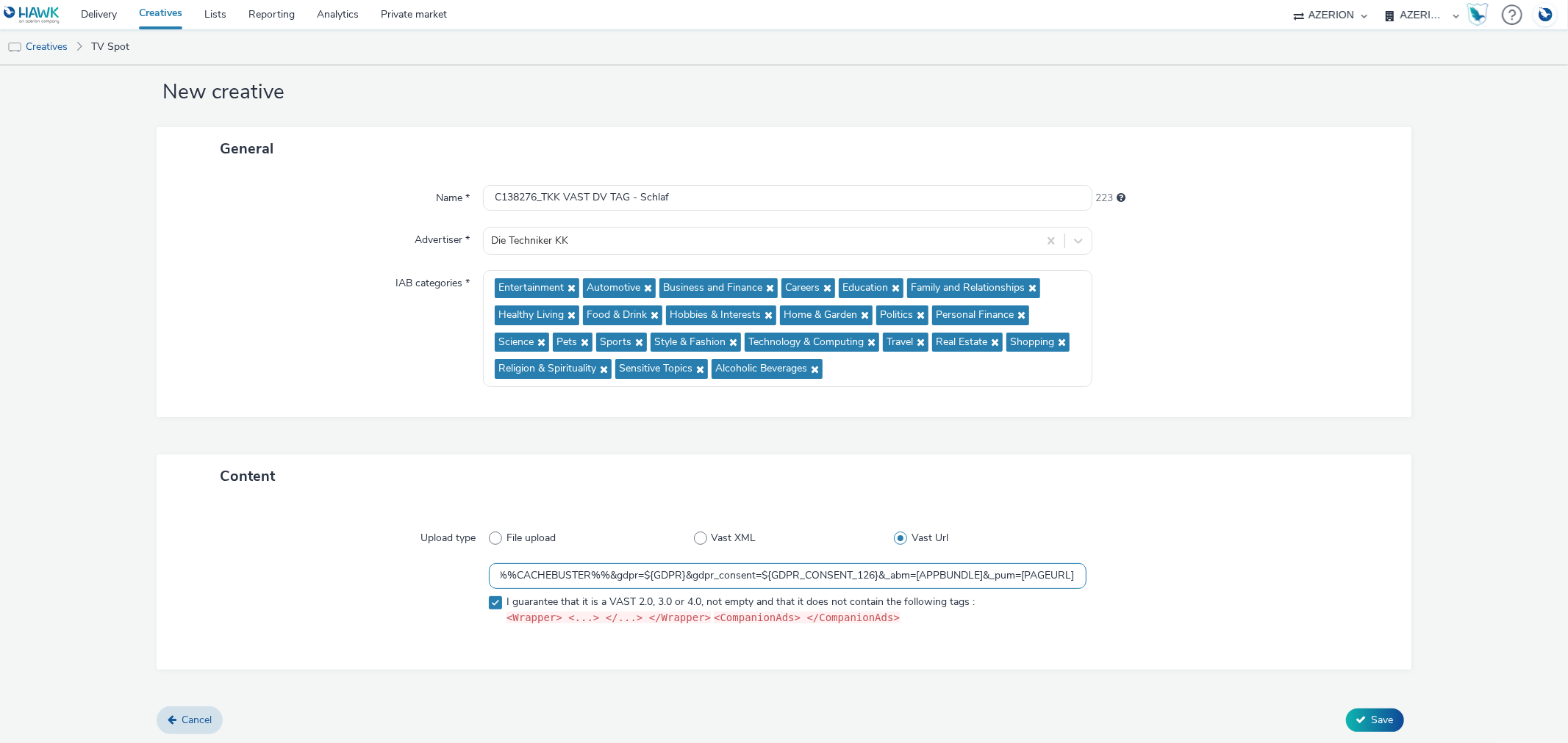
click at [637, 577] on input "https://[DOMAIN_NAME]/v3/vast?_media=1&ctx=13643514&cmp=3910210&sid=2063247&plc…" at bounding box center [787, 576] width 597 height 25
drag, startPoint x: 633, startPoint y: 577, endPoint x: 670, endPoint y: 576, distance: 37.0
click at [670, 576] on input "https://[DOMAIN_NAME]/v3/vast?_media=1&ctx=13643514&cmp=3910210&sid=2063247&plc…" at bounding box center [787, 576] width 597 height 25
click at [688, 579] on input "https://[DOMAIN_NAME]/v3/vast?_media=1&ctx=13643514&cmp=3910210&sid=2063247&plc…" at bounding box center [787, 576] width 597 height 25
drag, startPoint x: 611, startPoint y: 574, endPoint x: 546, endPoint y: 572, distance: 65.0
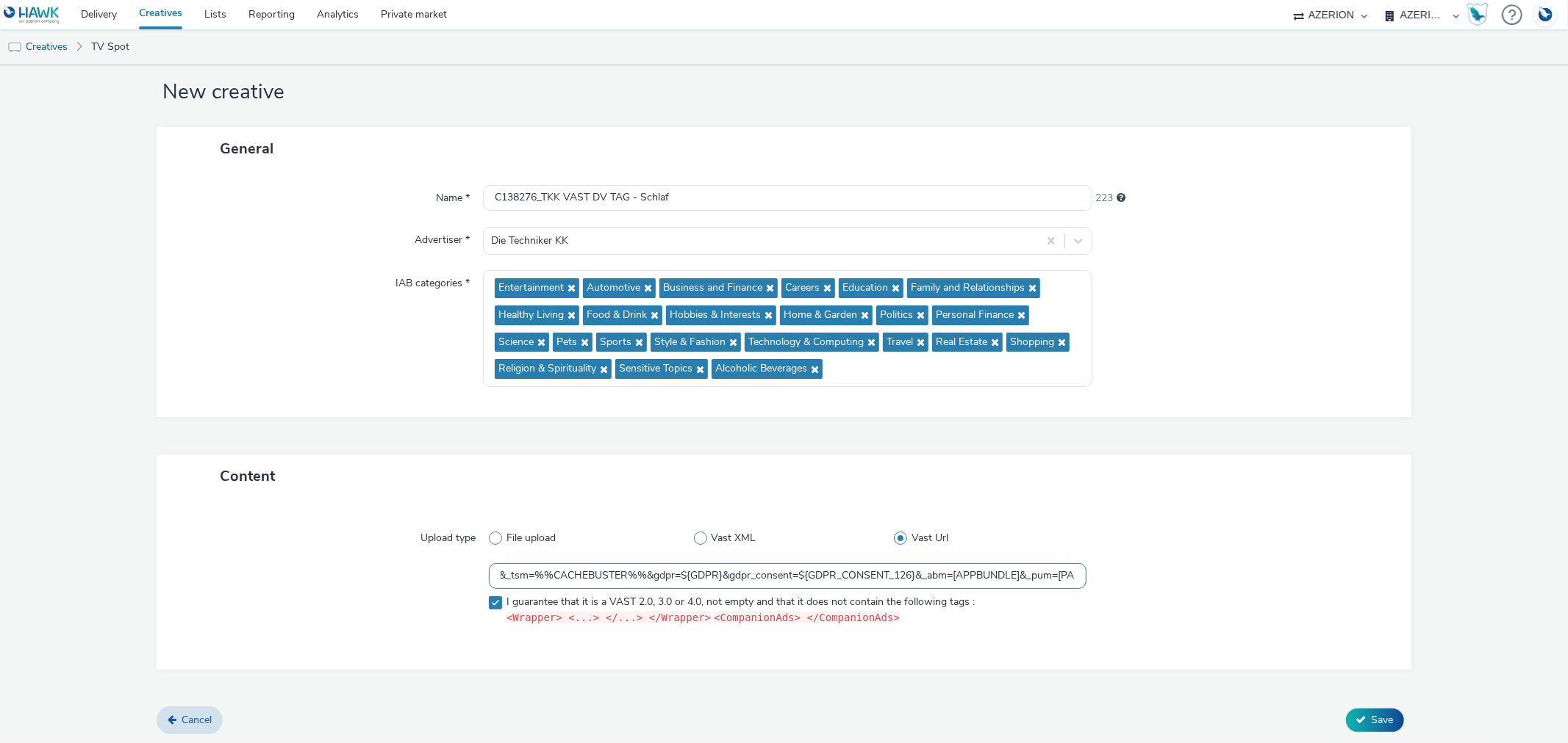
click at [515, 572] on input "https://[DOMAIN_NAME]/v3/vast?_media=1&ctx=13643514&cmp=3910210&sid=2063247&plc…" at bounding box center [787, 576] width 597 height 25
click at [644, 584] on input "https://[DOMAIN_NAME]/v3/vast?_media=1&ctx=13643514&cmp=3910210&sid=2063247&plc…" at bounding box center [787, 576] width 597 height 25
click at [758, 578] on input "https://[DOMAIN_NAME]/v3/vast?_media=1&ctx=13643514&cmp=3910210&sid=2063247&plc…" at bounding box center [787, 576] width 597 height 25
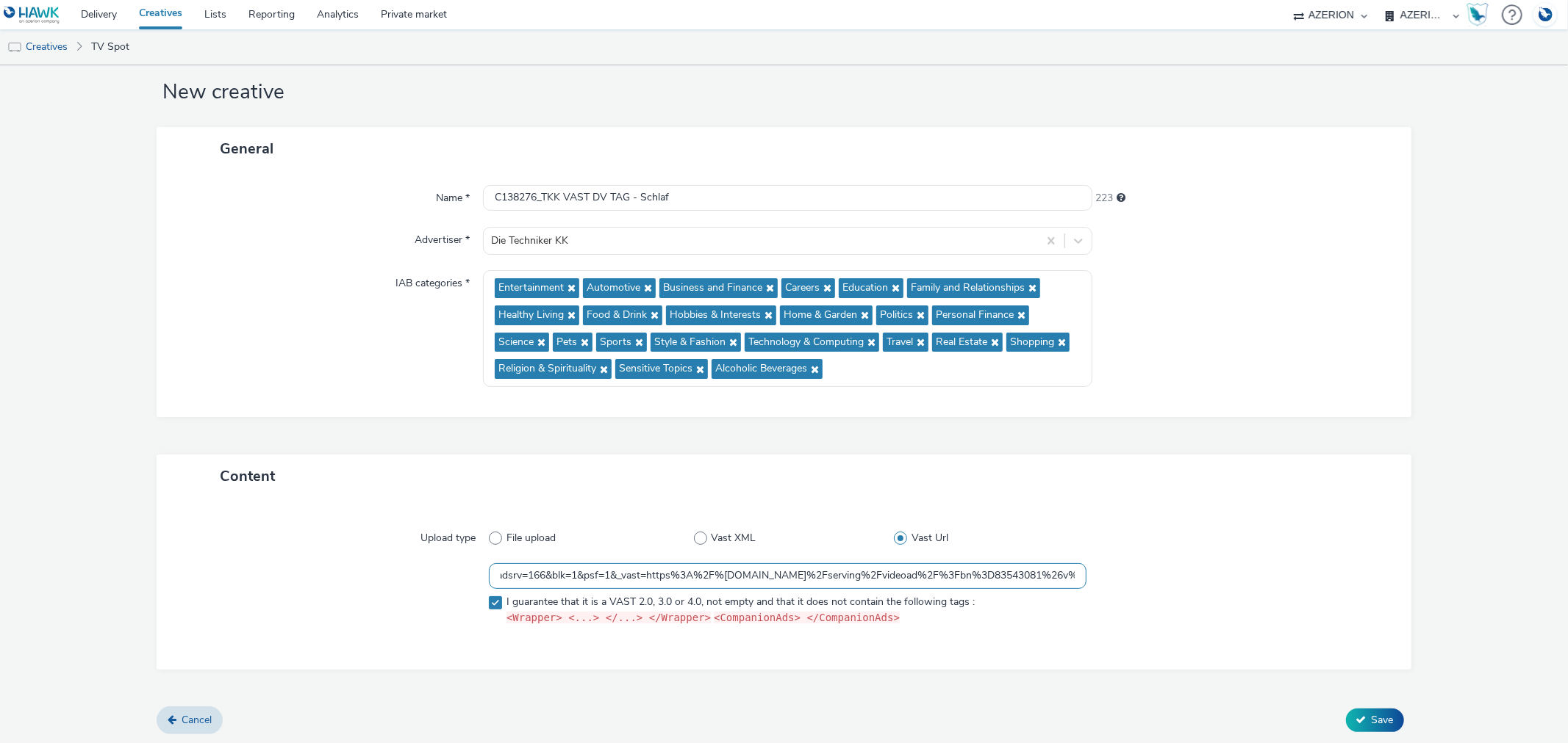
drag, startPoint x: 989, startPoint y: 577, endPoint x: 970, endPoint y: 579, distance: 19.1
click at [1085, 577] on div "https://[DOMAIN_NAME]/v3/vast?_media=1&ctx=13643514&cmp=3910210&sid=2063247&plc…" at bounding box center [784, 597] width 1201 height 68
click at [725, 568] on input "https://[DOMAIN_NAME]/v3/vast?_media=1&ctx=13643514&cmp=3910210&sid=2063247&plc…" at bounding box center [787, 576] width 597 height 25
drag, startPoint x: 1031, startPoint y: 578, endPoint x: 1047, endPoint y: 574, distance: 16.5
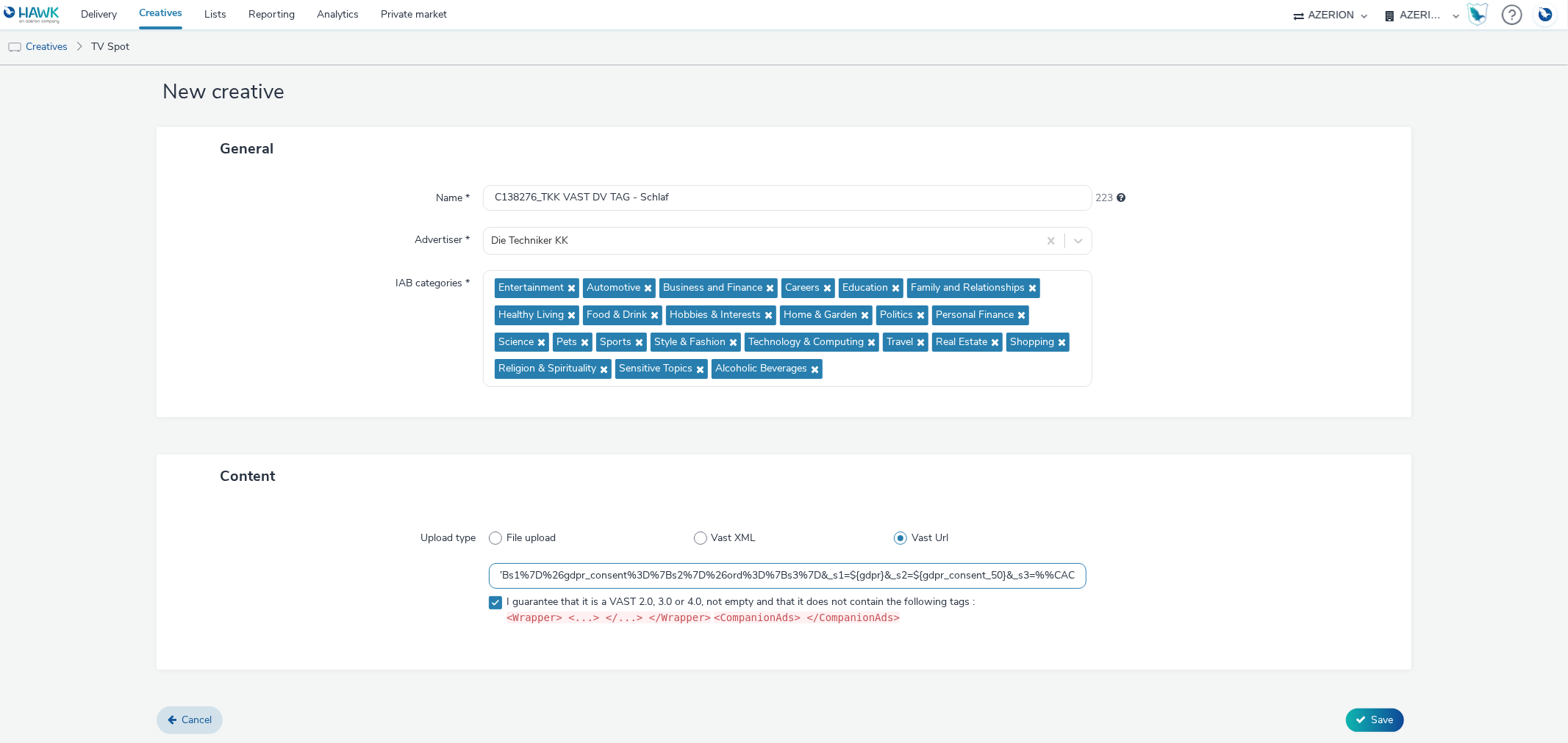
click at [1077, 576] on input "https://[DOMAIN_NAME]/v3/vast?_media=1&ctx=13643514&cmp=3910210&sid=2063247&plc…" at bounding box center [787, 576] width 597 height 25
click at [901, 581] on input "https://[DOMAIN_NAME]/v3/vast?_media=1&ctx=13643514&cmp=3910210&sid=2063247&plc…" at bounding box center [787, 576] width 597 height 25
drag, startPoint x: 1066, startPoint y: 578, endPoint x: 980, endPoint y: 586, distance: 86.4
click at [980, 586] on input "https://[DOMAIN_NAME]/v3/vast?_media=1&ctx=13643514&cmp=3910210&sid=2063247&plc…" at bounding box center [787, 576] width 597 height 25
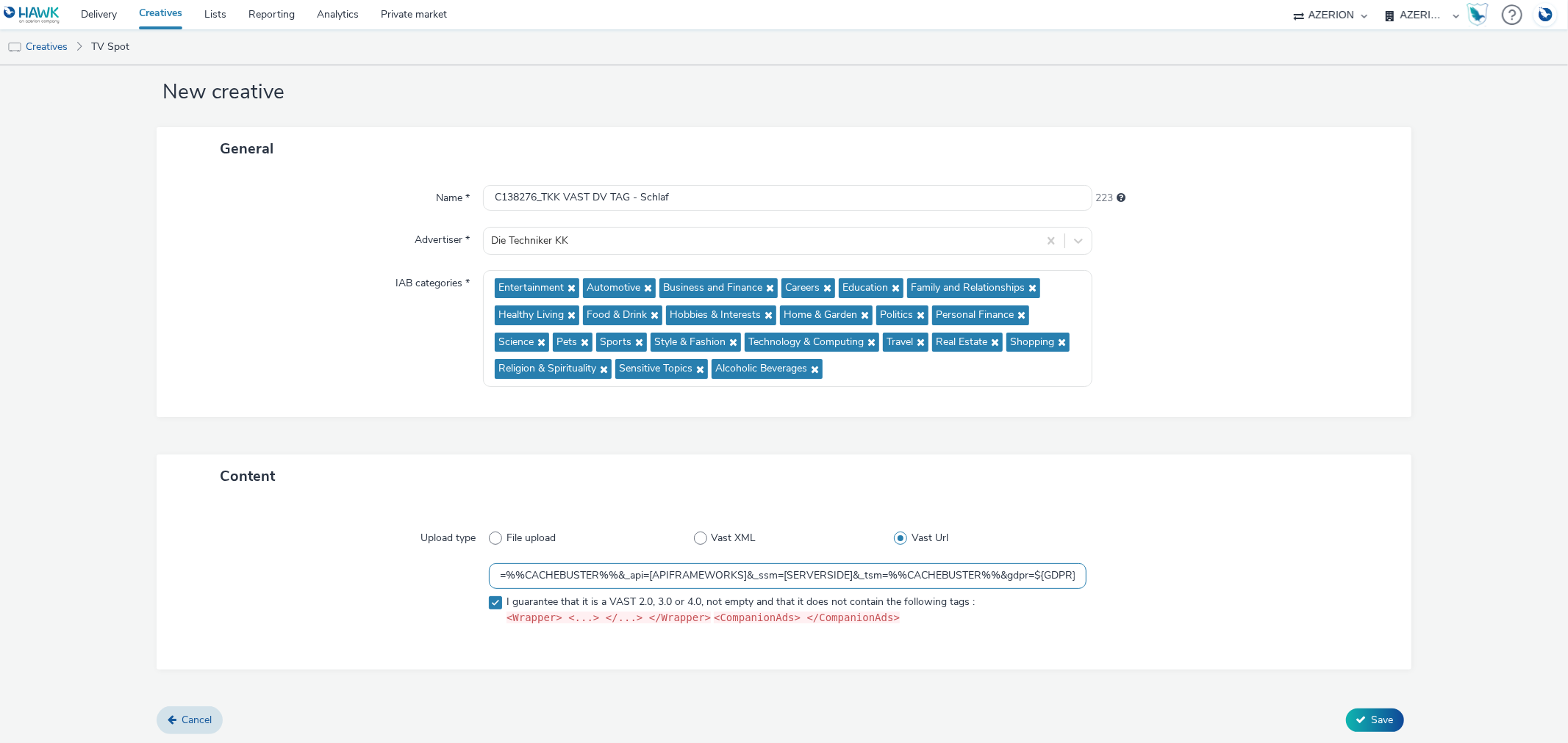
click at [726, 576] on input "https://[DOMAIN_NAME]/v3/vast?_media=1&ctx=13643514&cmp=3910210&sid=2063247&plc…" at bounding box center [787, 576] width 597 height 25
drag, startPoint x: 563, startPoint y: 575, endPoint x: 673, endPoint y: 573, distance: 110.0
click at [673, 573] on input "https://[DOMAIN_NAME]/v3/vast?_media=1&ctx=13643514&cmp=3910210&sid=2063247&plc…" at bounding box center [787, 576] width 597 height 25
paste input "${HAWK_CACHEBUSTER}"
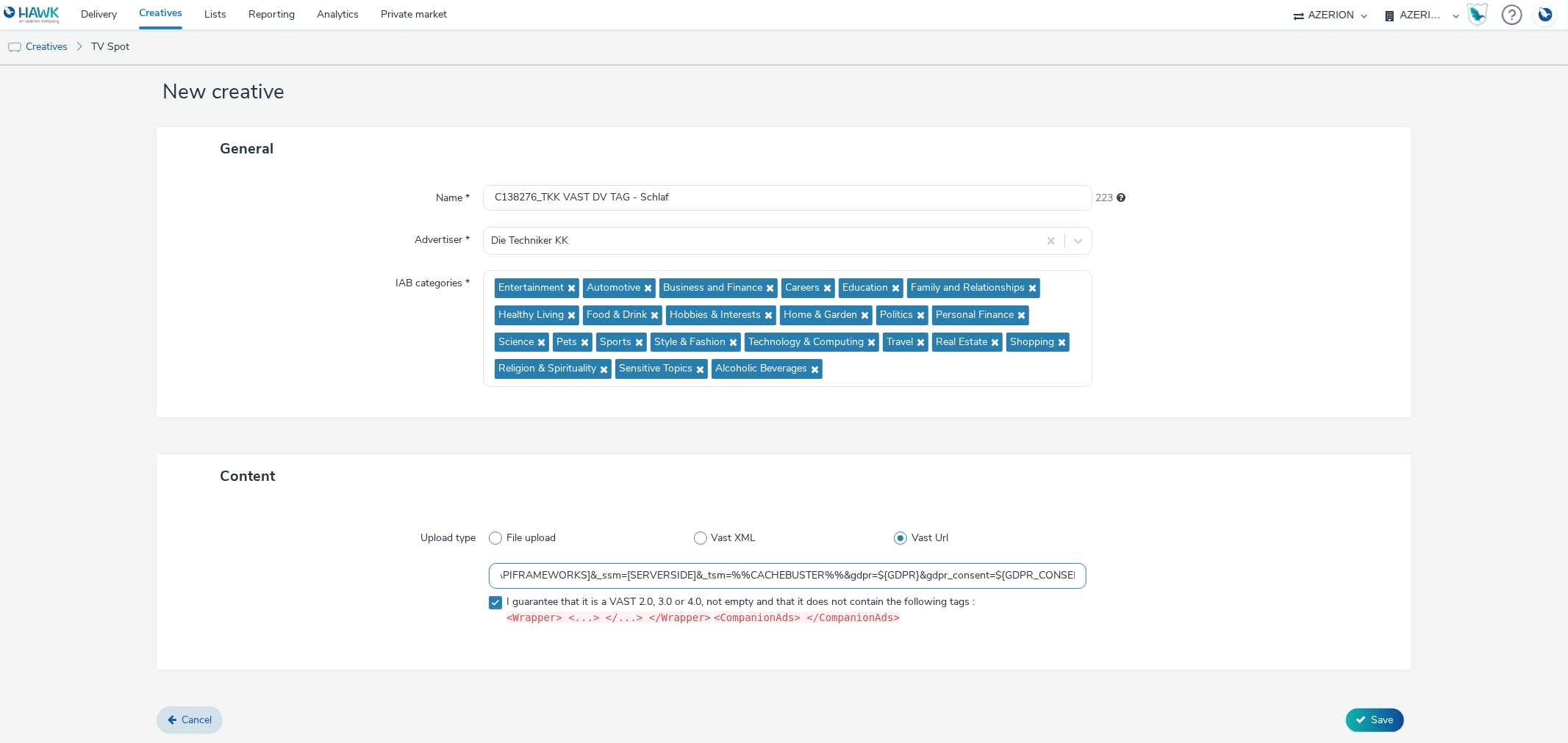
scroll to position [0, 1889]
drag, startPoint x: 954, startPoint y: 578, endPoint x: 876, endPoint y: 575, distance: 78.1
click at [876, 575] on input "https://[DOMAIN_NAME]/v3/vast?_media=1&ctx=13643514&cmp=3910210&sid=2063247&plc…" at bounding box center [787, 576] width 597 height 25
paste input "${HAWK_CACHEBUSTER}"
type input "https://[DOMAIN_NAME]/v3/vast?_media=1&ctx=13643514&cmp=3910210&sid=2063247&plc…"
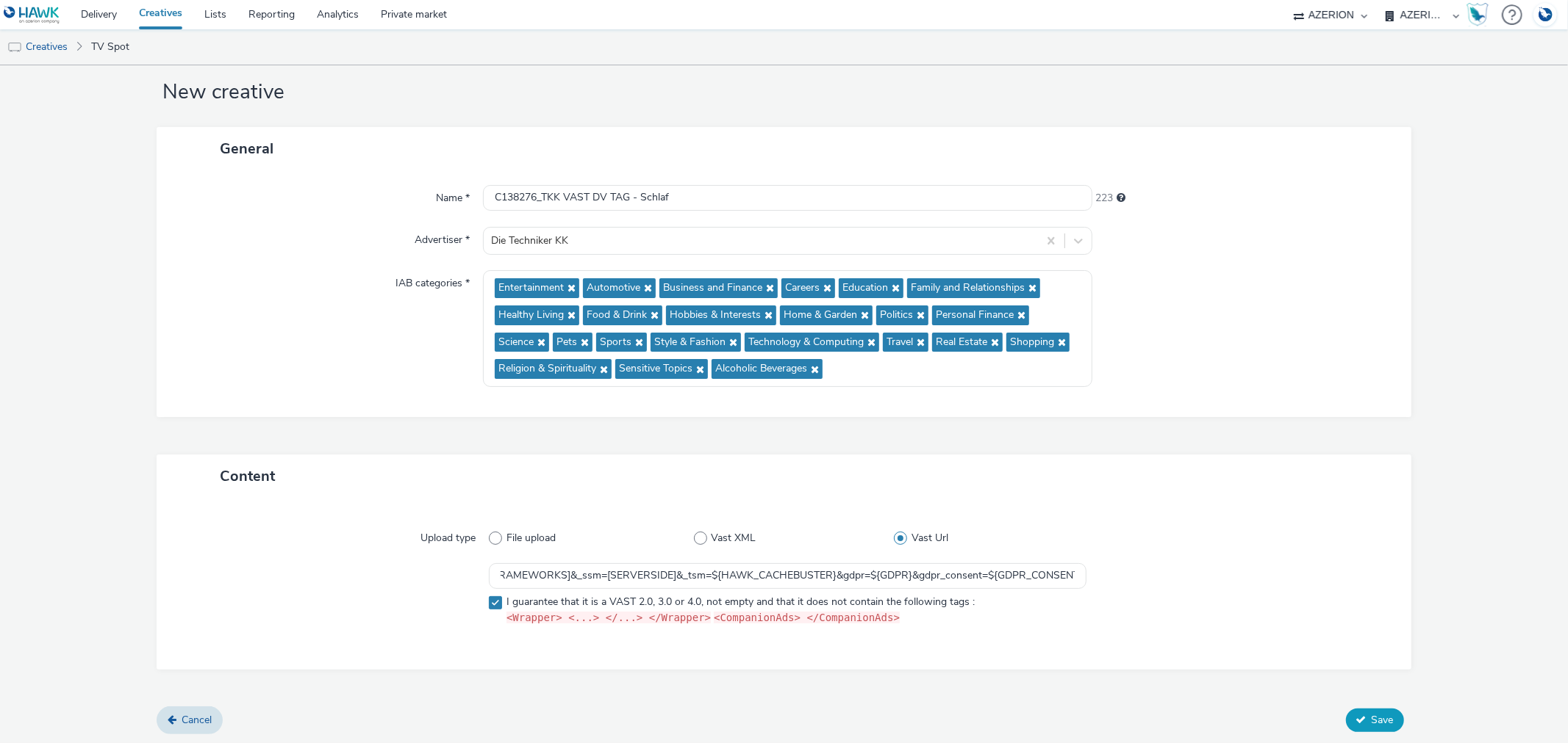
scroll to position [0, 0]
click at [1371, 714] on span "Save" at bounding box center [1382, 721] width 22 height 14
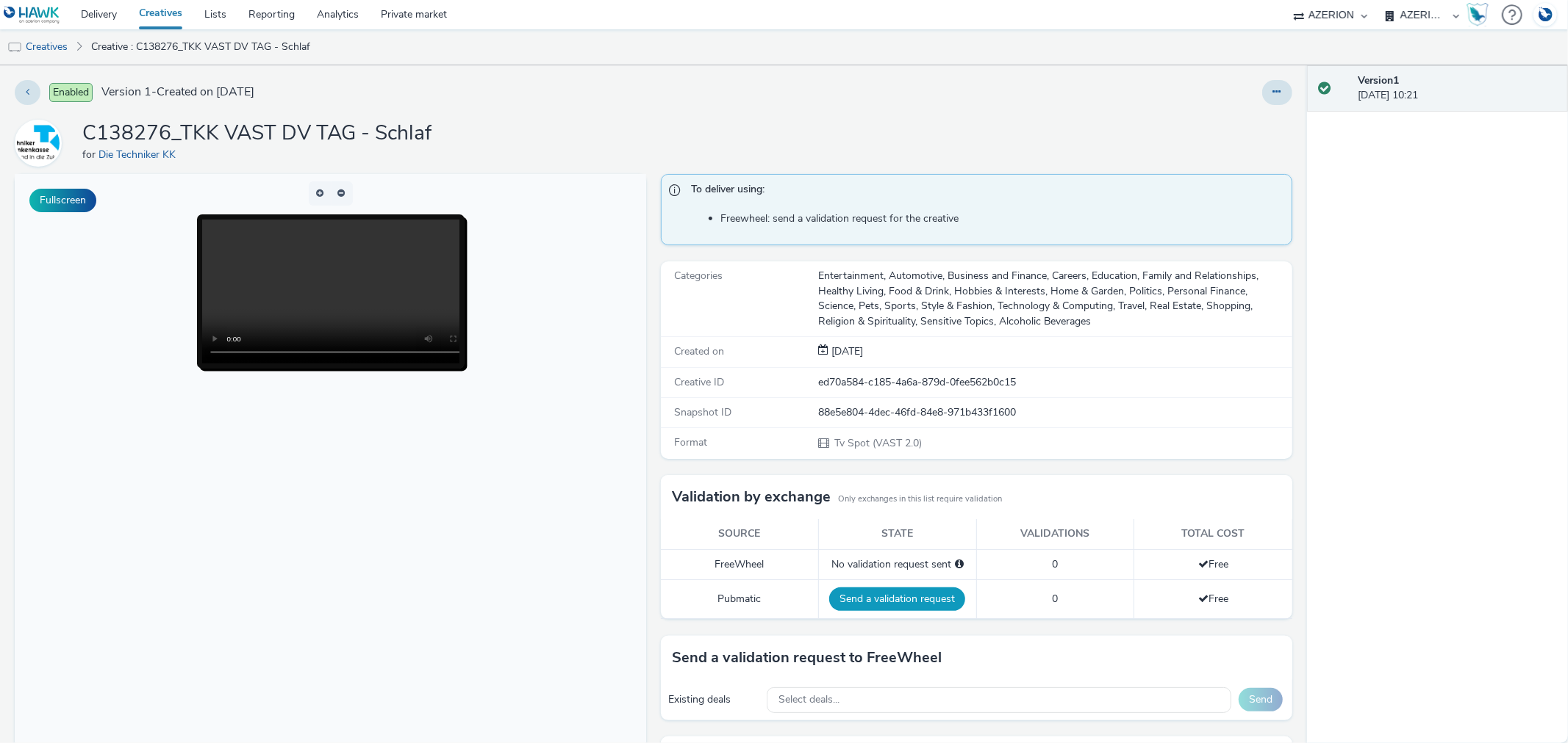
click at [889, 600] on button "Send a validation request" at bounding box center [897, 599] width 136 height 23
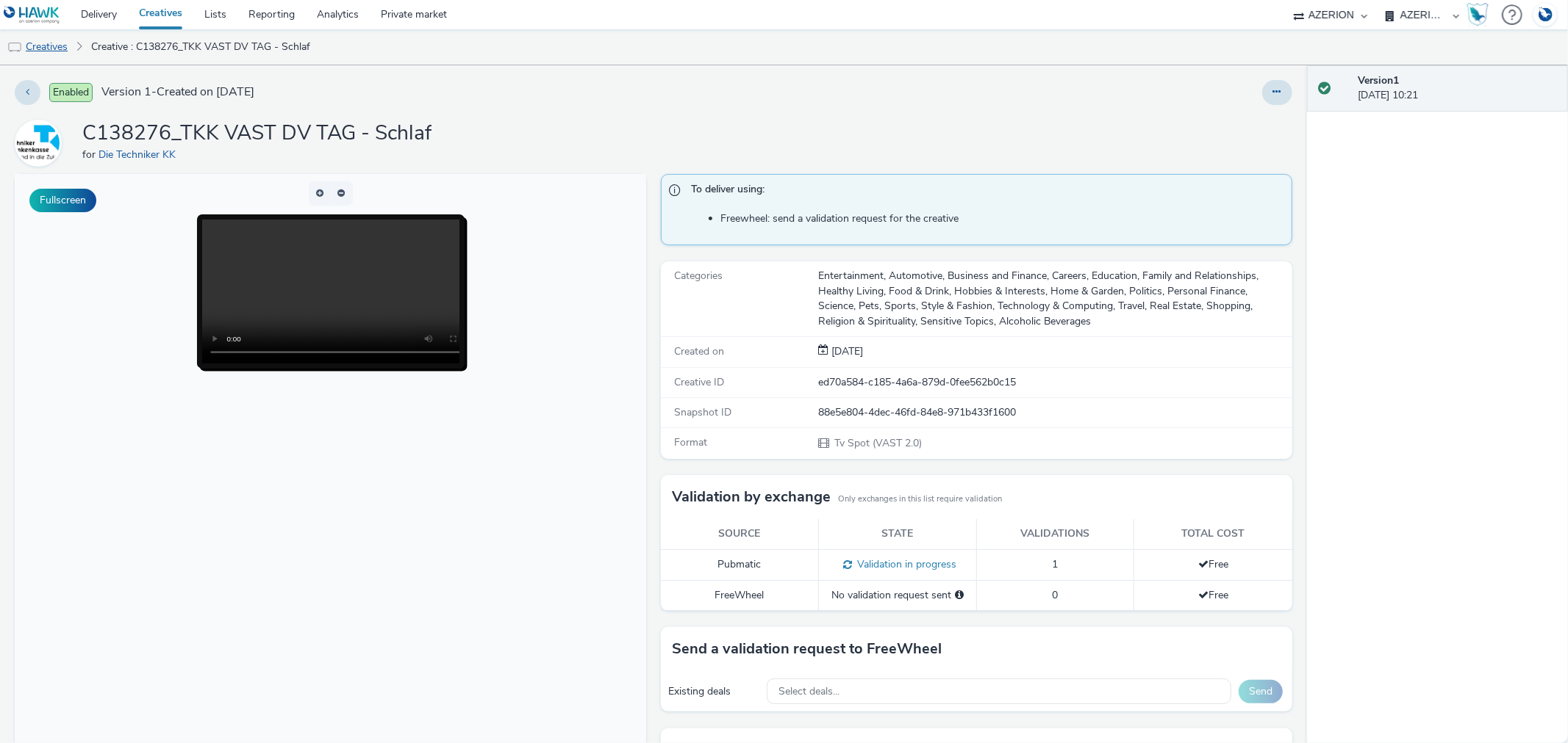
click at [47, 48] on link "Creatives" at bounding box center [37, 47] width 75 height 35
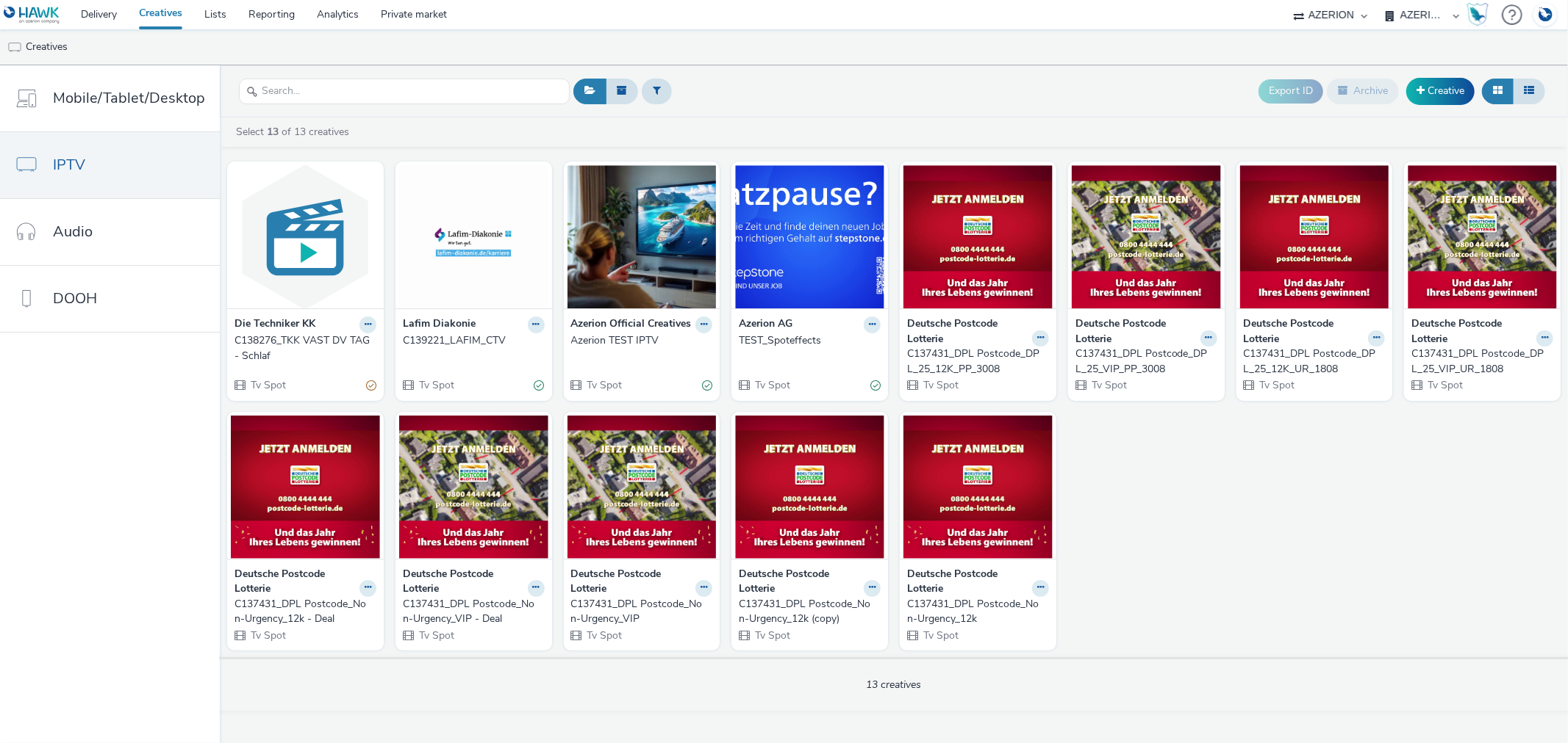
click at [433, 341] on div "C139221_LAFIM_CTV" at bounding box center [470, 340] width 136 height 15
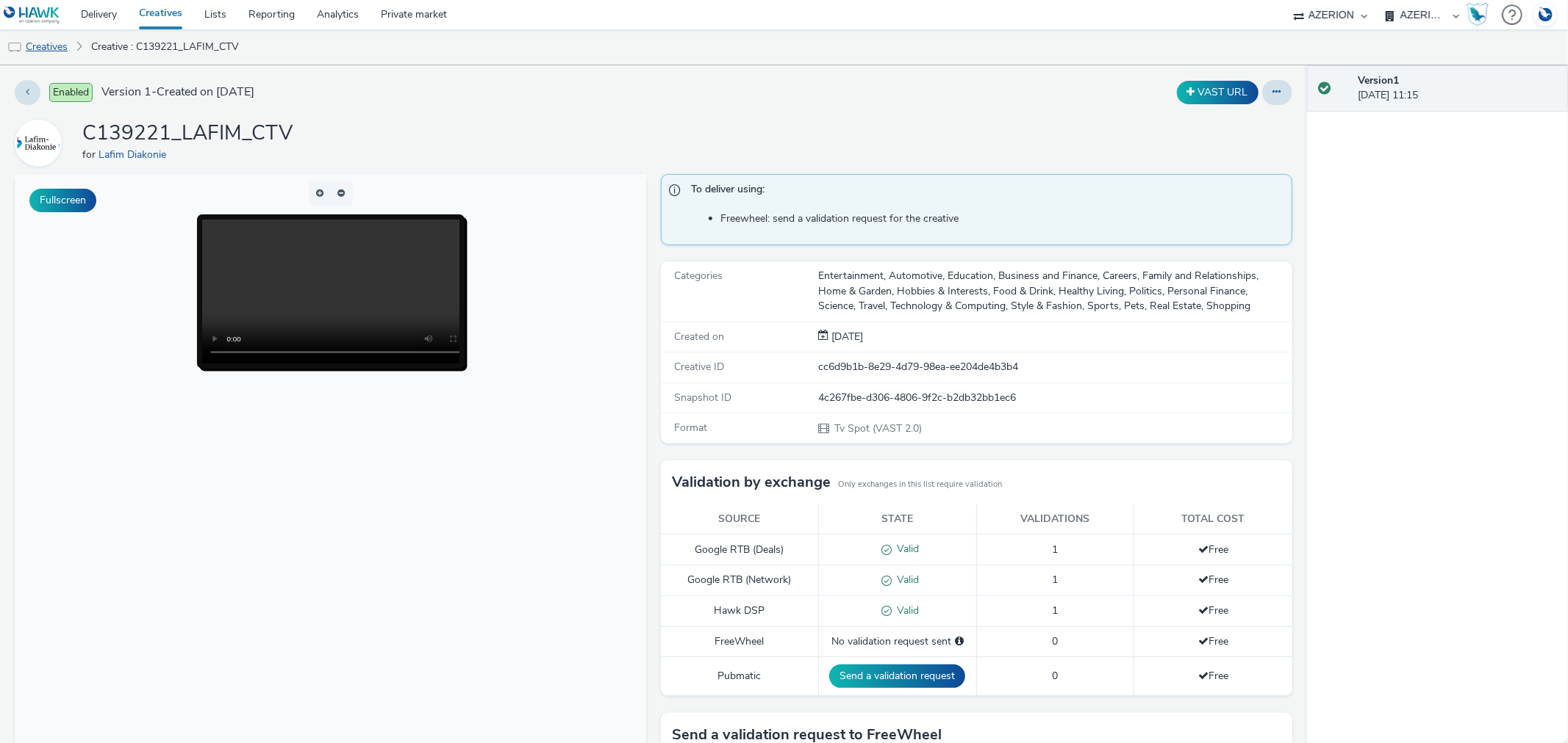
click at [38, 49] on link "Creatives" at bounding box center [37, 47] width 75 height 35
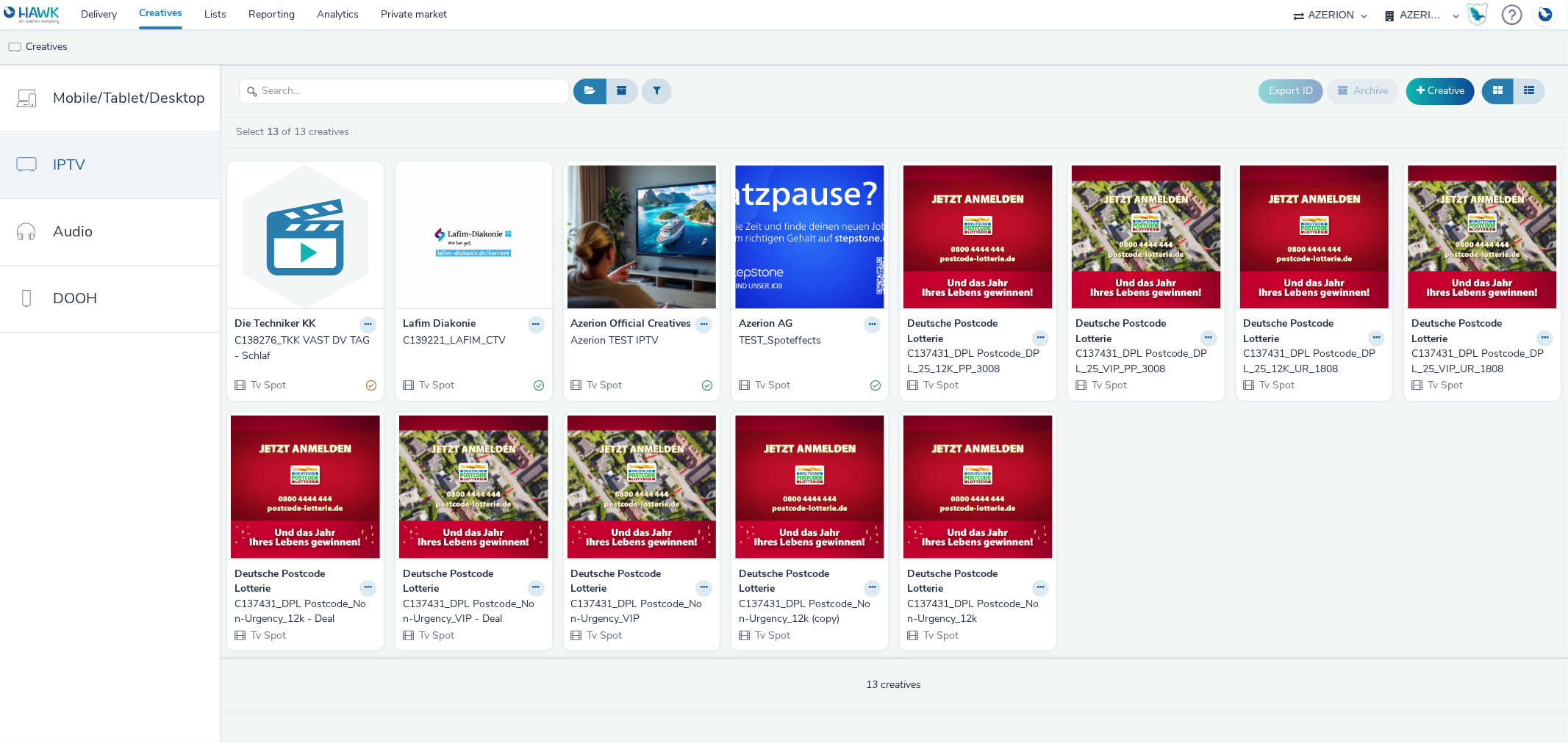
click at [282, 334] on div "C138276_TKK VAST DV TAG - Schlaf" at bounding box center [302, 348] width 136 height 30
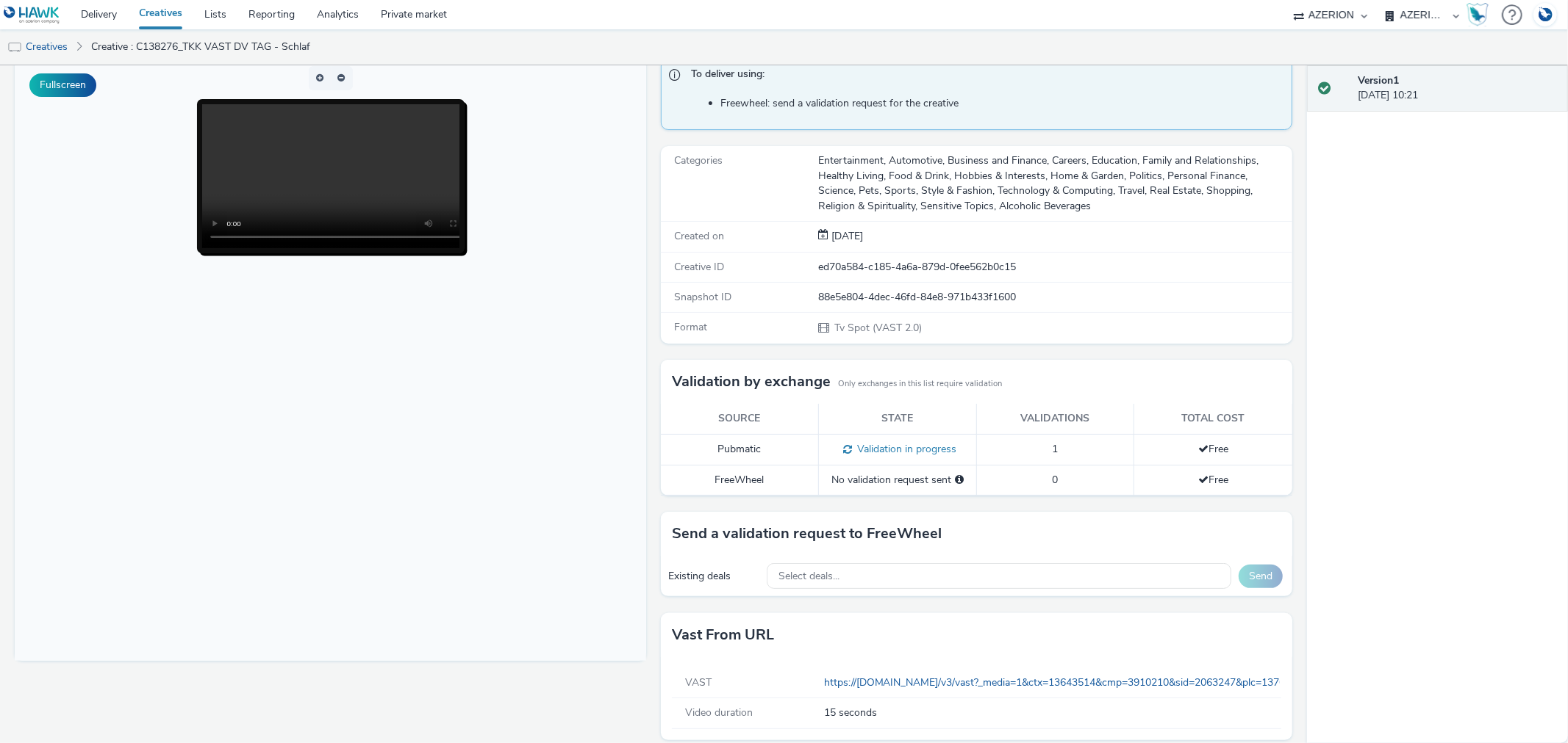
scroll to position [128, 0]
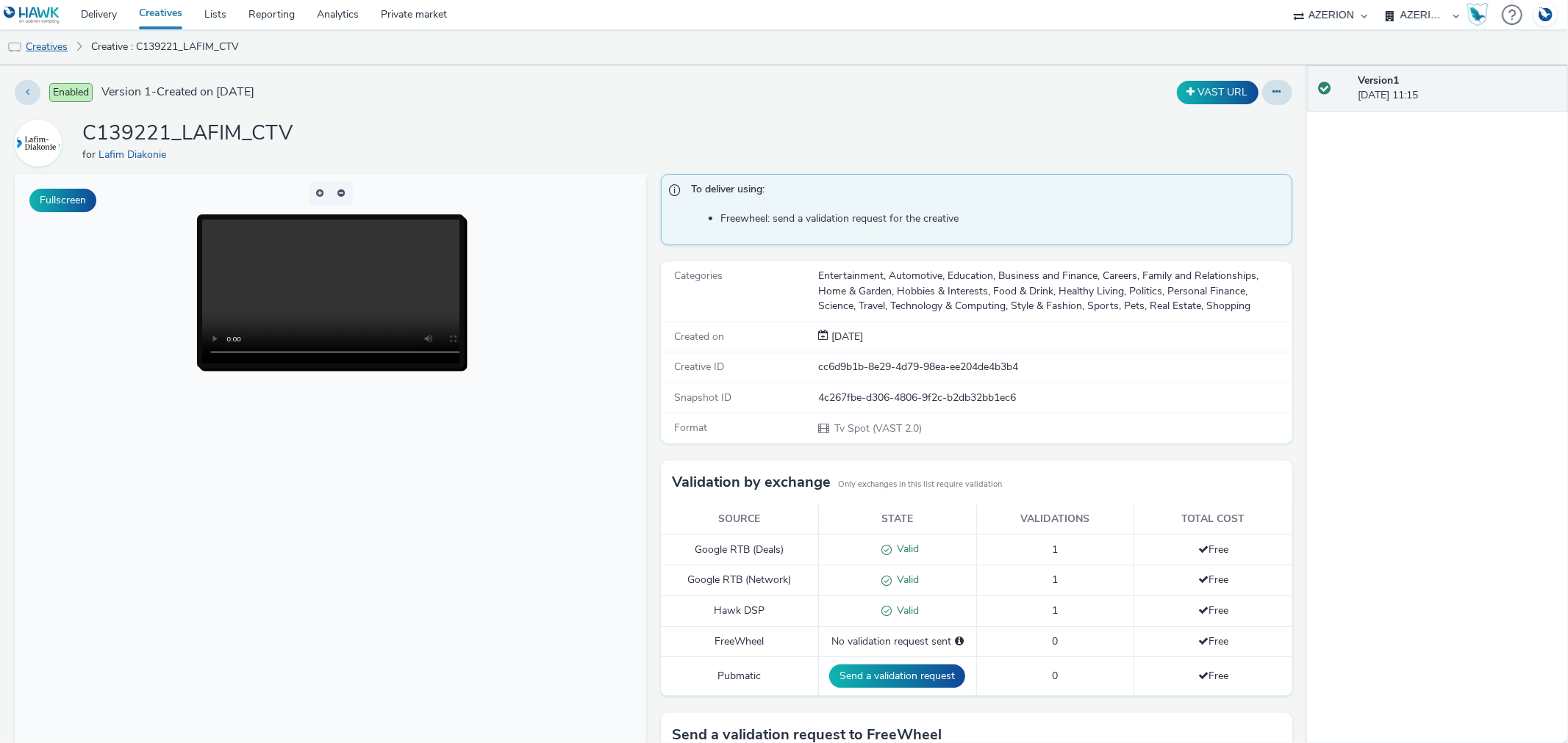
click at [19, 43] on img at bounding box center [15, 47] width 15 height 15
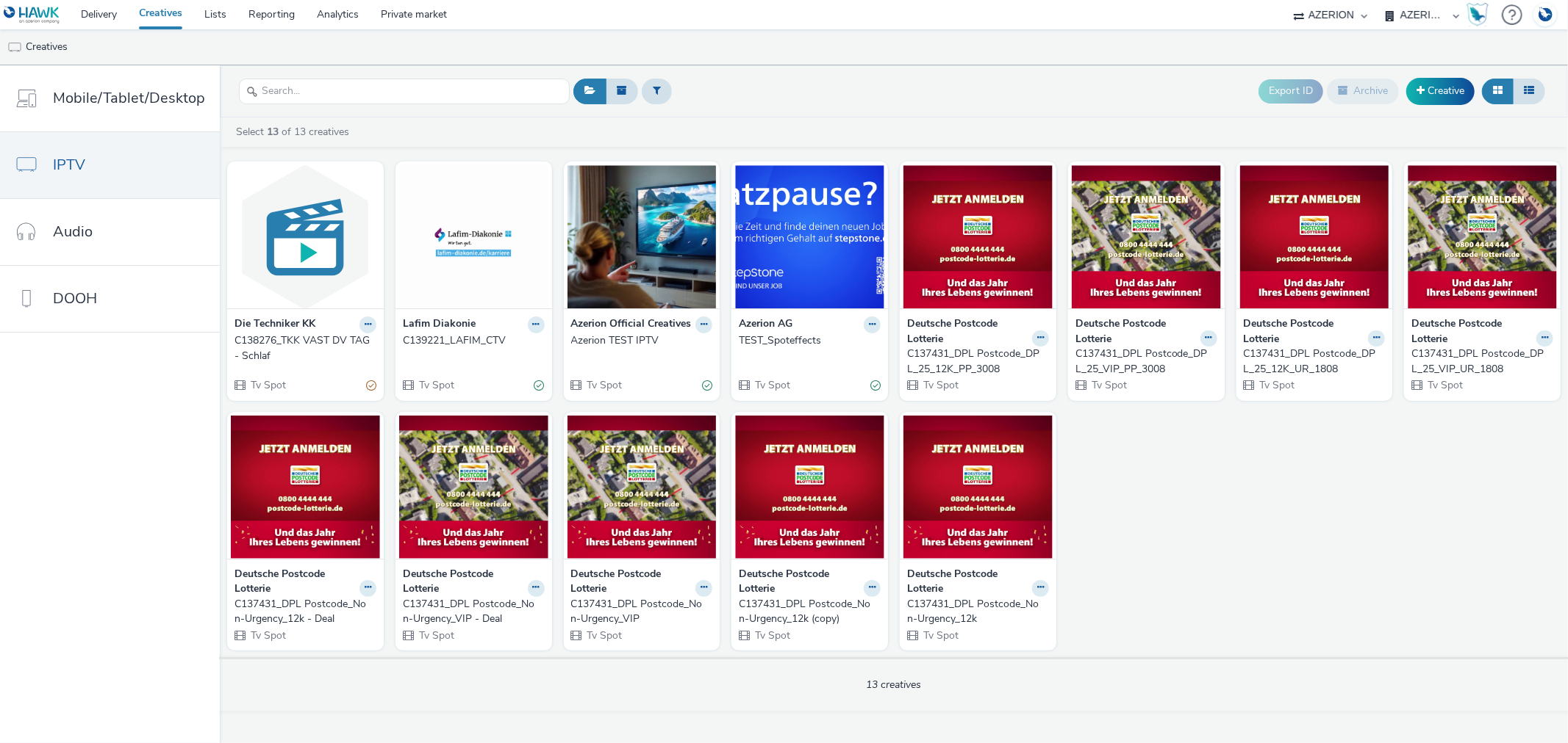
click at [297, 338] on div "C138276_TKK VAST DV TAG - Schlaf" at bounding box center [302, 348] width 136 height 30
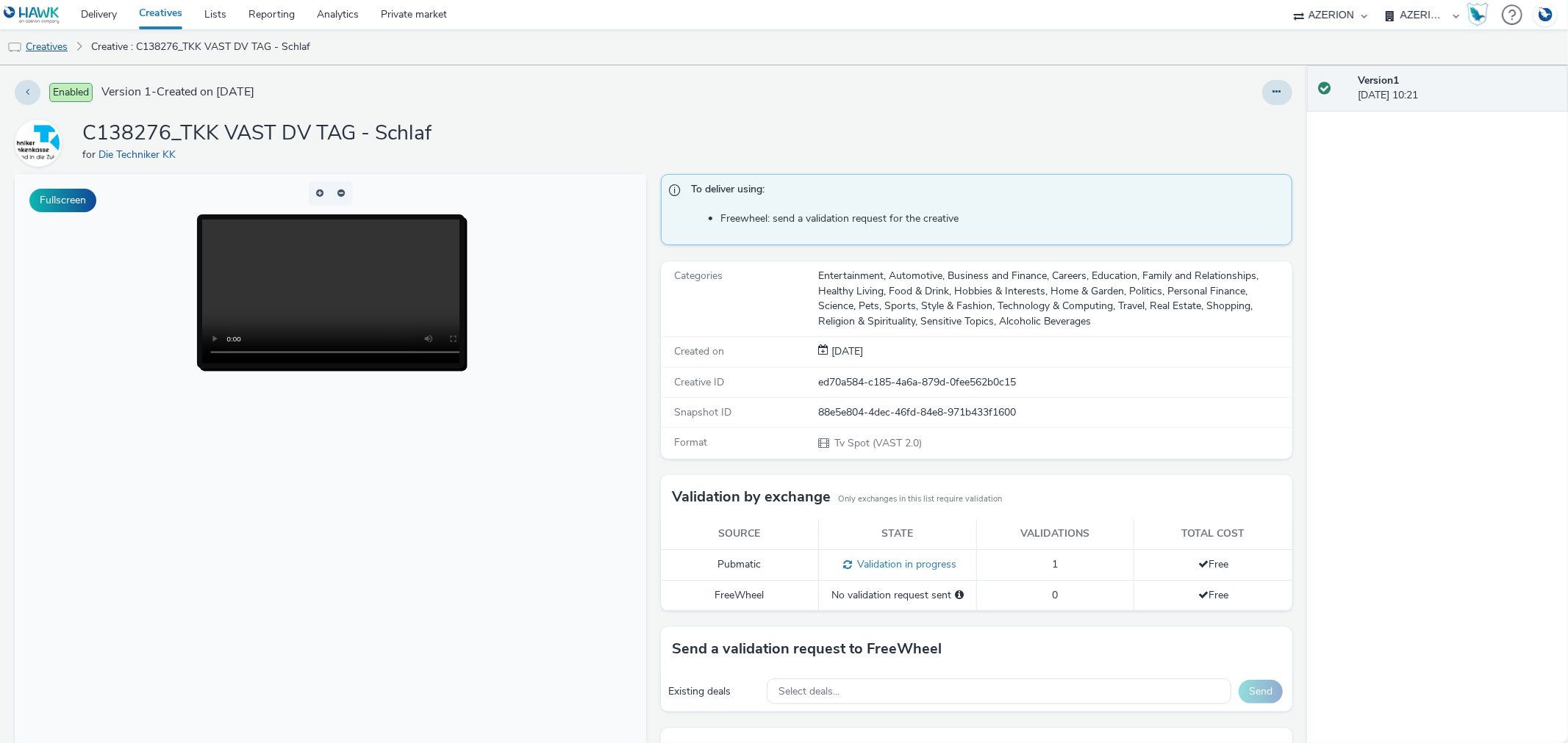
click at [37, 41] on link "Creatives" at bounding box center [37, 47] width 75 height 35
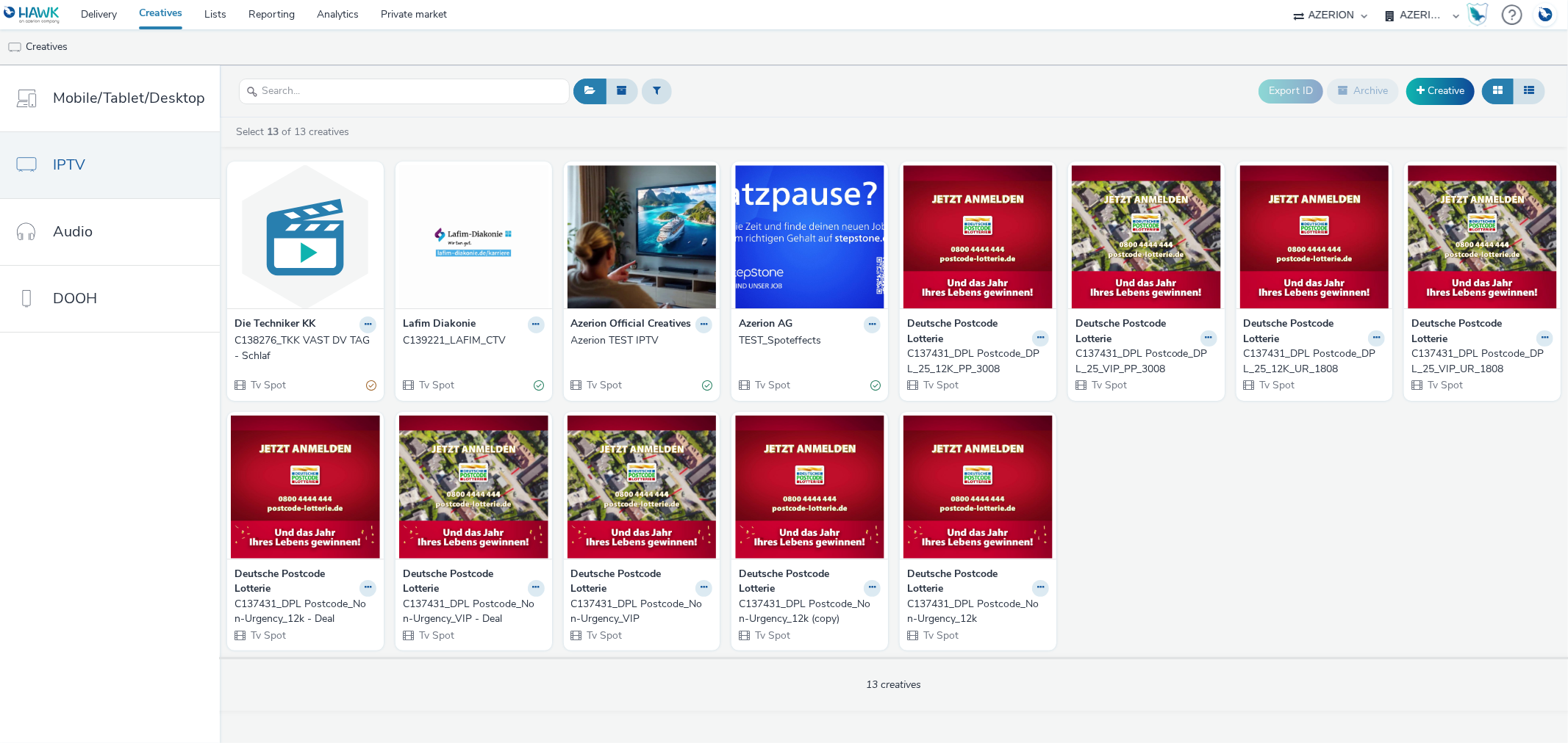
click at [430, 339] on div "C139221_LAFIM_CTV" at bounding box center [470, 340] width 136 height 15
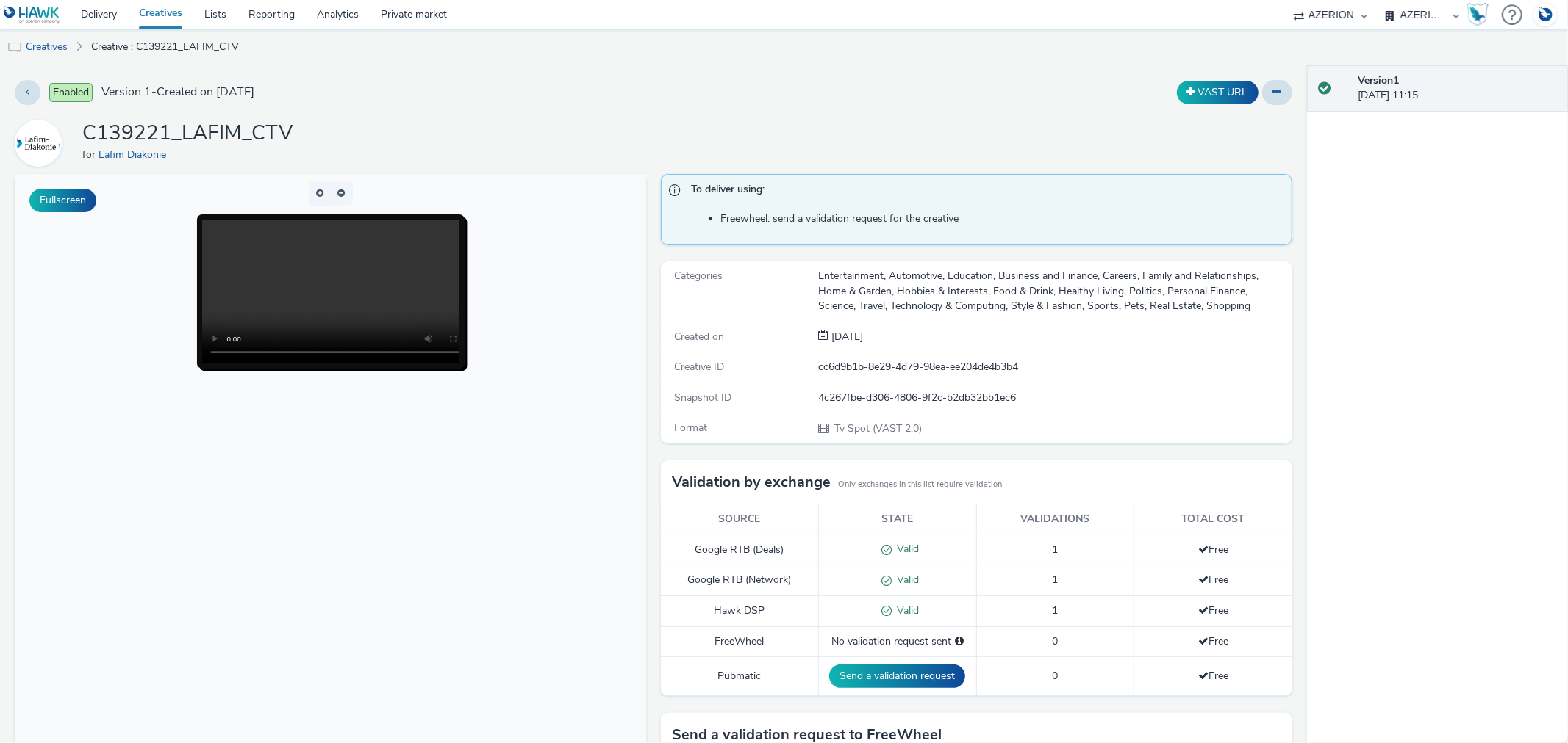
click at [52, 48] on link "Creatives" at bounding box center [37, 47] width 75 height 35
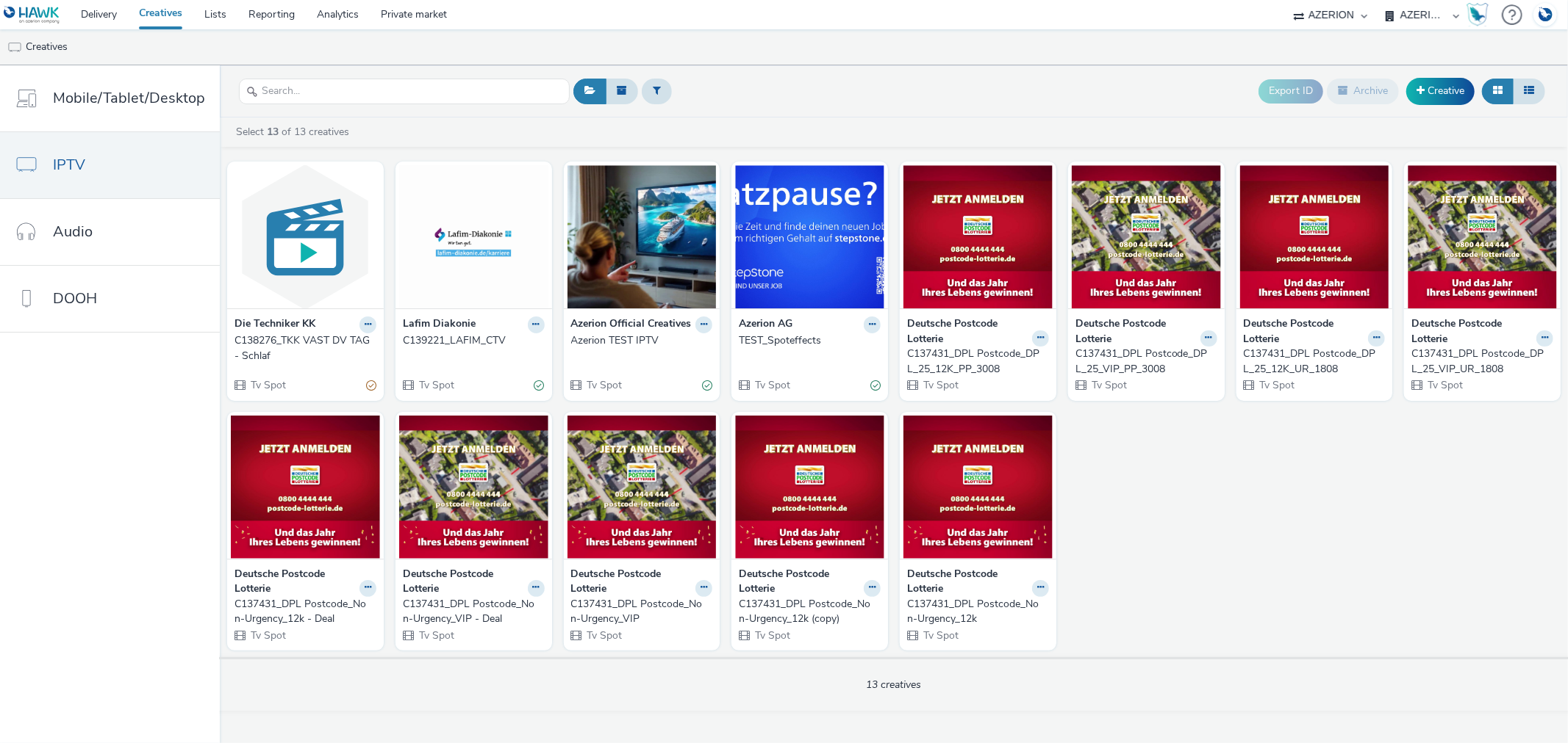
click at [791, 341] on div "TEST_Spoteffects" at bounding box center [806, 340] width 136 height 15
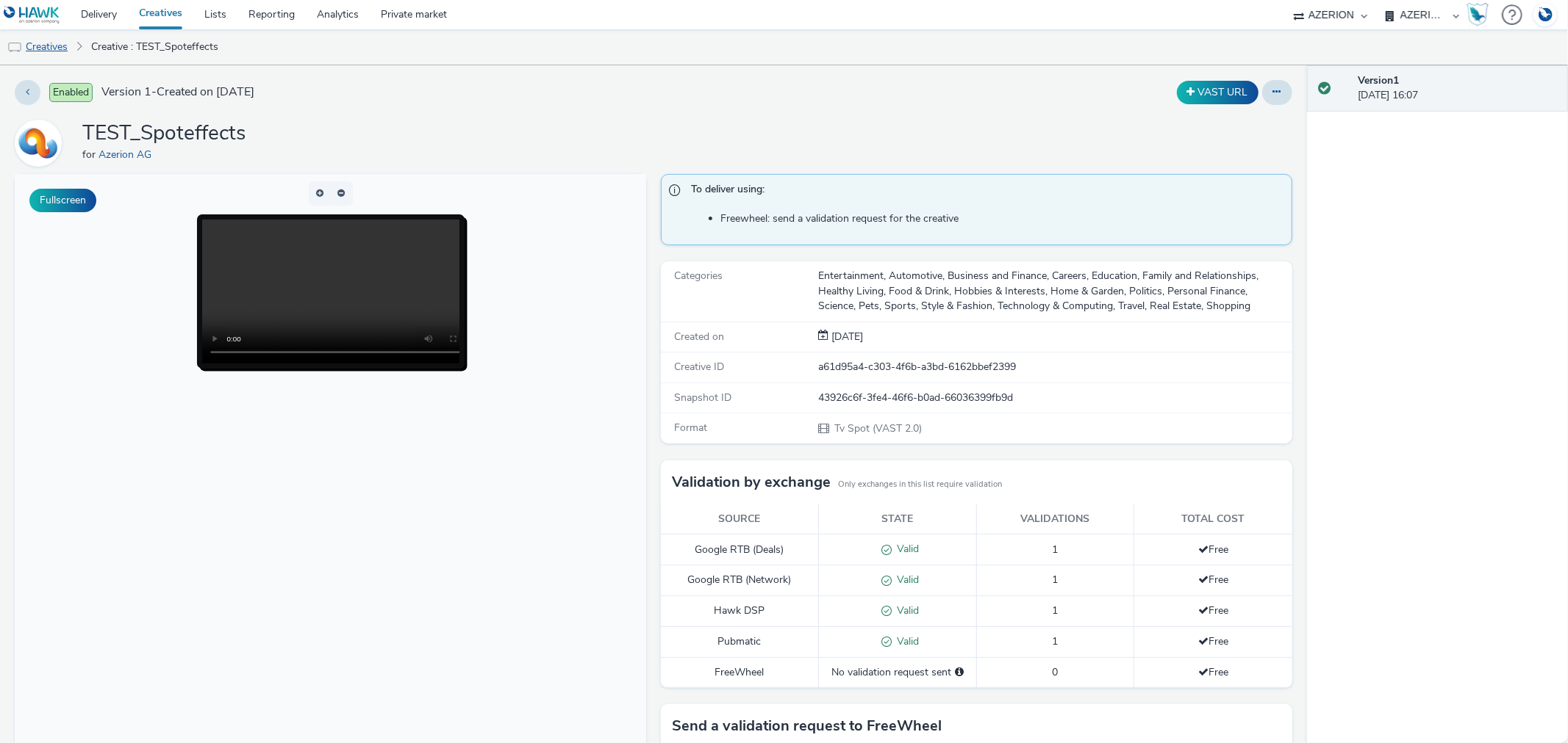
click at [44, 43] on link "Creatives" at bounding box center [37, 47] width 75 height 35
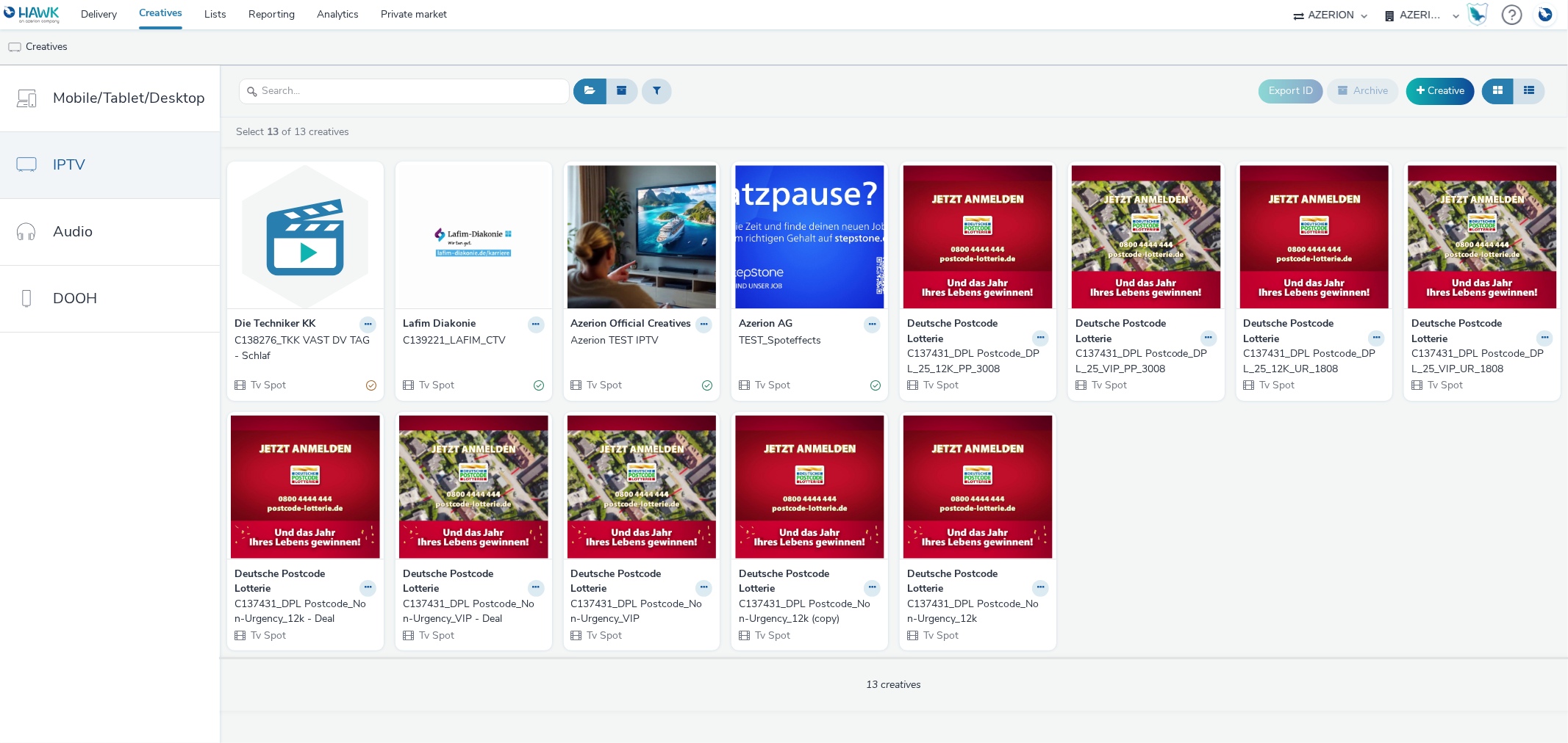
click at [281, 333] on div "C138276_TKK VAST DV TAG - Schlaf" at bounding box center [302, 348] width 136 height 30
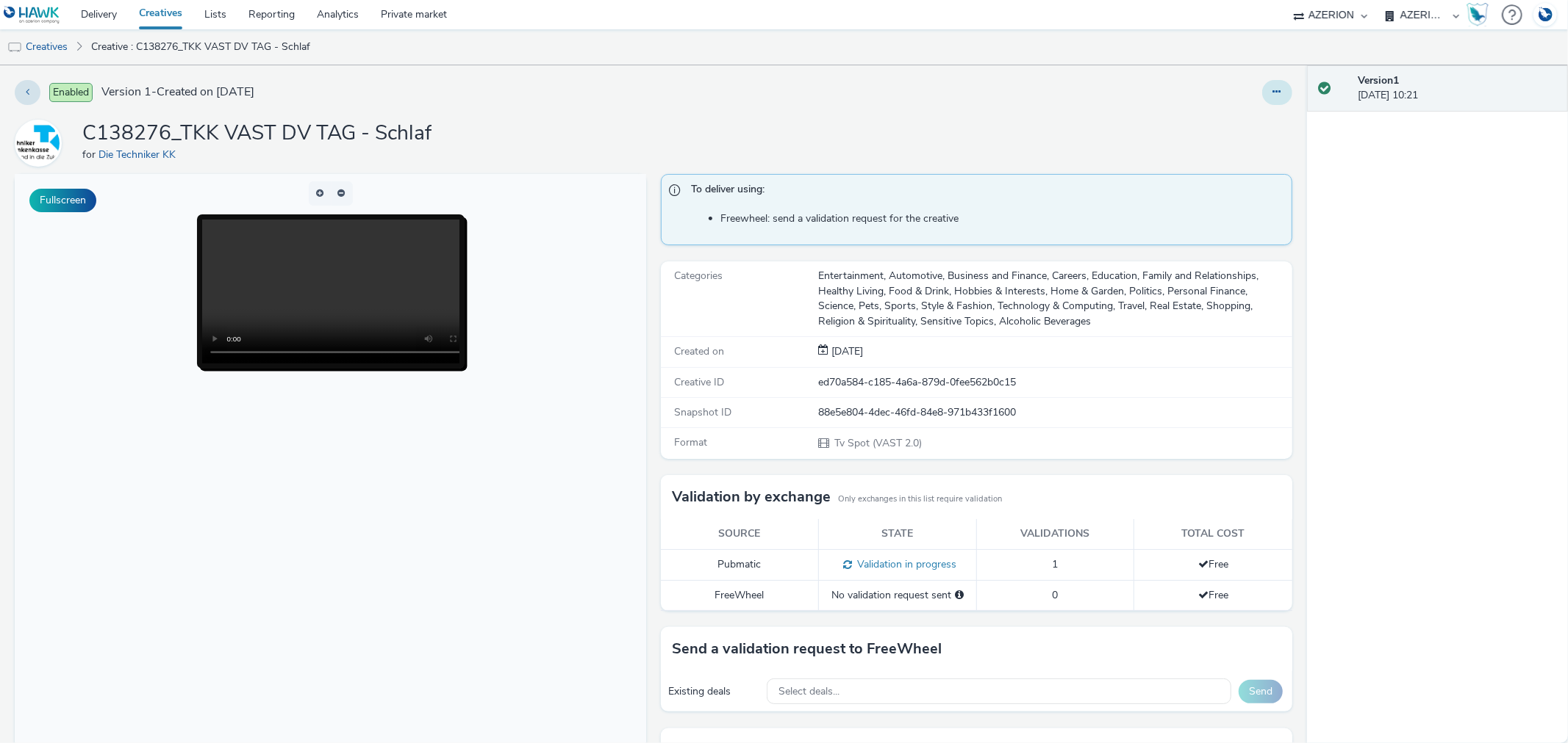
click at [1262, 92] on button at bounding box center [1277, 93] width 30 height 25
click at [1222, 116] on link "Edit" at bounding box center [1236, 122] width 111 height 29
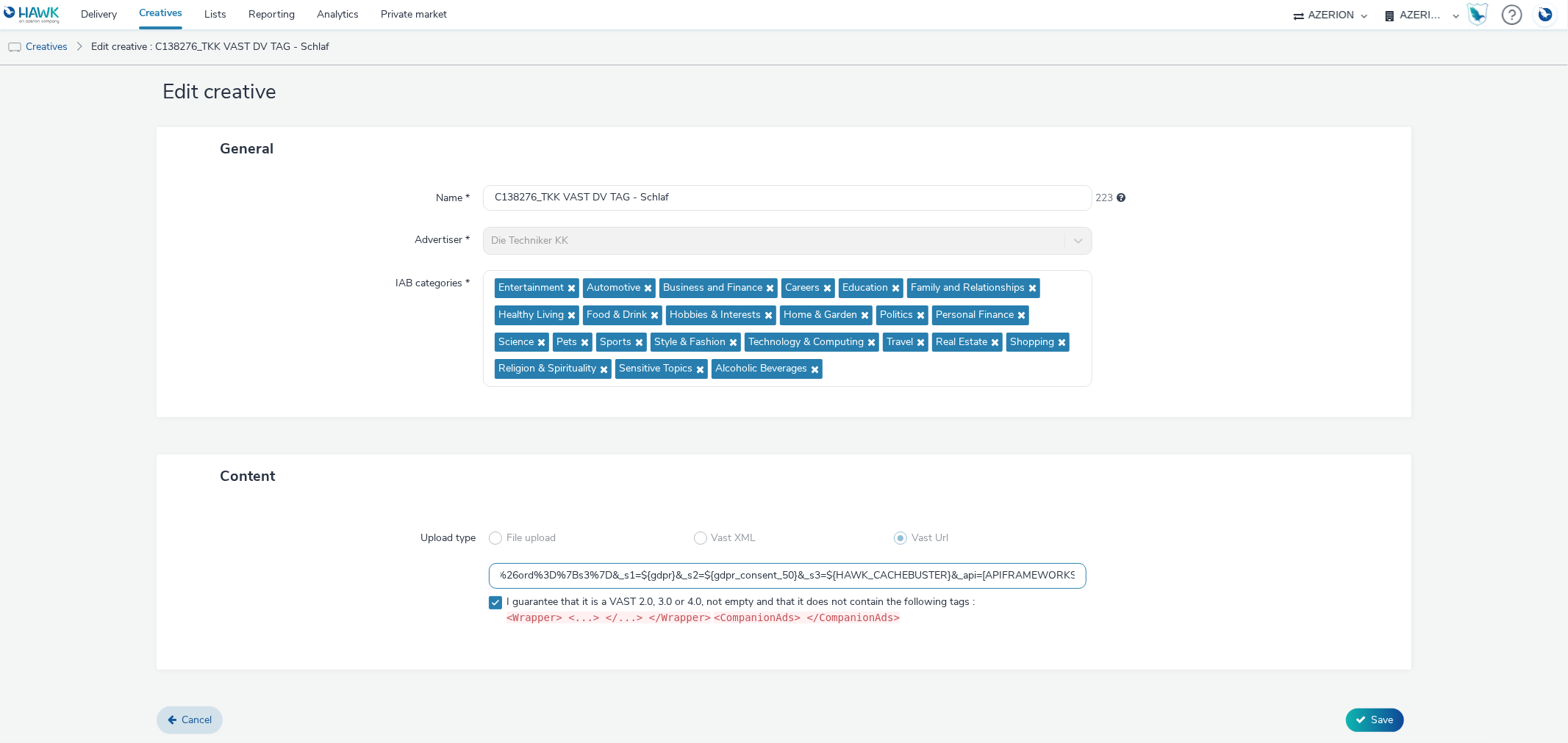
scroll to position [0, 2184]
drag, startPoint x: 1016, startPoint y: 582, endPoint x: 1376, endPoint y: 578, distance: 360.0
click at [1370, 577] on div "https://[DOMAIN_NAME]/v3/vast?_media=1&ctx=13643514&cmp=3910210&sid=2063247&plc…" at bounding box center [784, 597] width 1201 height 68
click at [788, 573] on input "https://[DOMAIN_NAME]/v3/vast?_media=1&ctx=13643514&cmp=3910210&sid=2063247&plc…" at bounding box center [787, 576] width 597 height 25
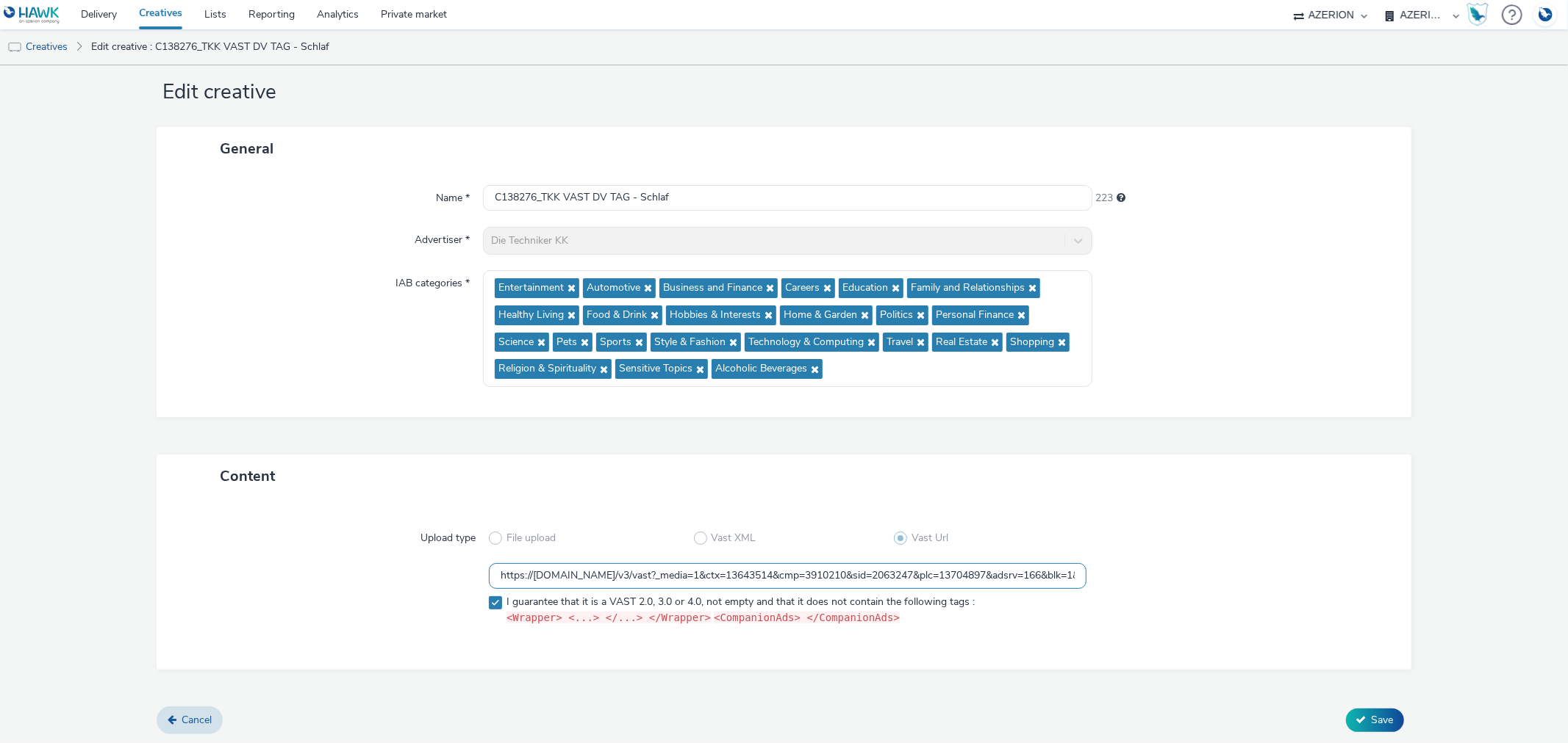
click at [788, 572] on input "https://[DOMAIN_NAME]/v3/vast?_media=1&ctx=13643514&cmp=3910210&sid=2063247&plc…" at bounding box center [787, 576] width 597 height 25
click at [46, 45] on link "Creatives" at bounding box center [37, 47] width 75 height 35
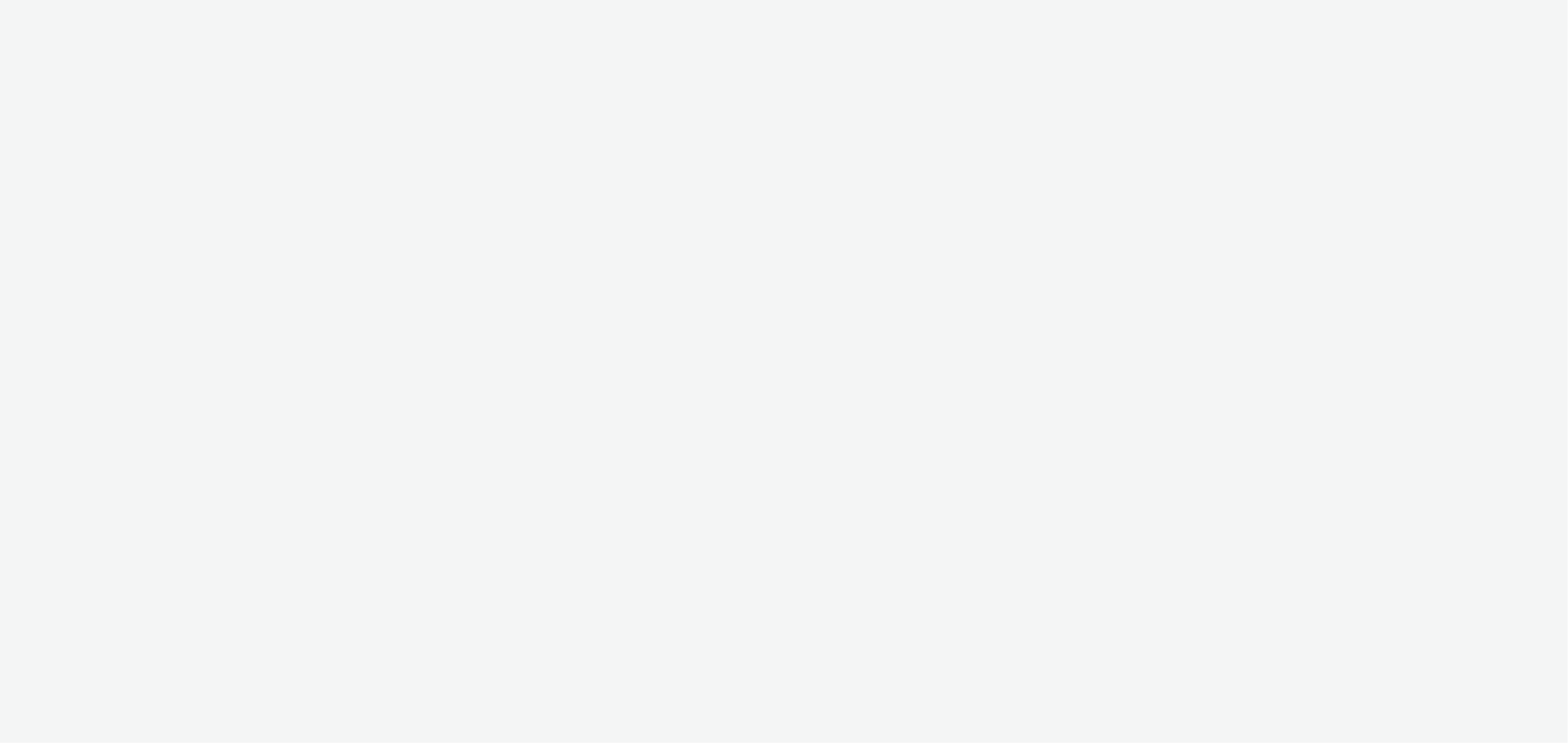
select select "b626f941-834b-427f-b453-0a2b95f57350"
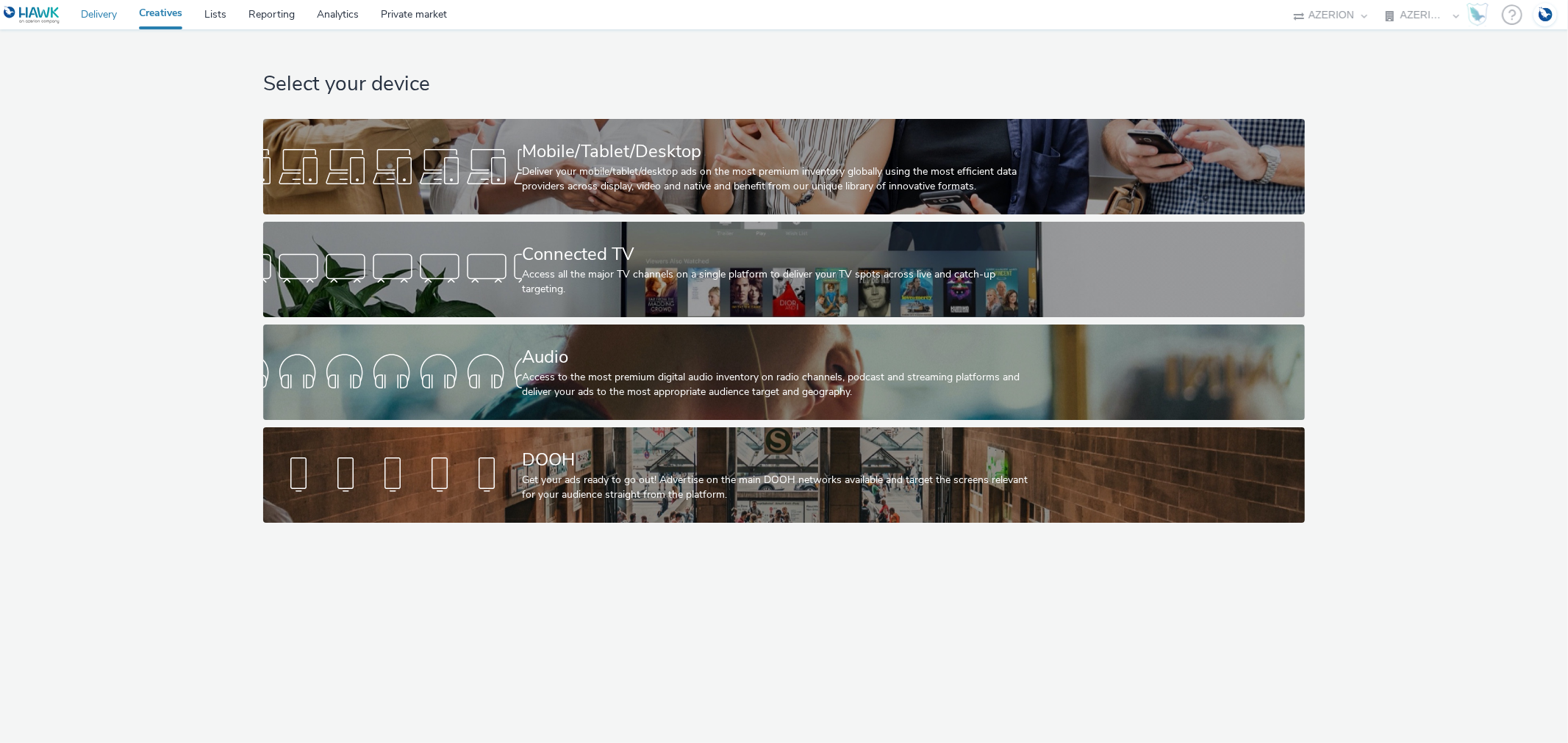
click at [96, 11] on link "Delivery" at bounding box center [98, 15] width 58 height 29
